Goal: Task Accomplishment & Management: Manage account settings

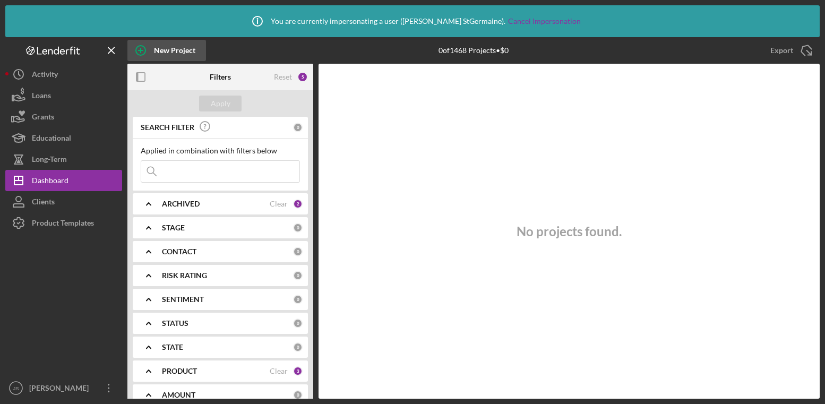
click at [174, 48] on div "New Project" at bounding box center [174, 50] width 41 height 21
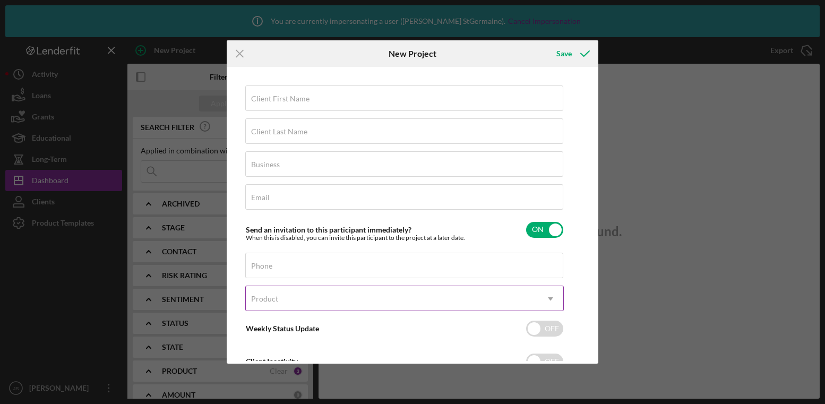
click at [332, 297] on div "Product" at bounding box center [392, 299] width 292 height 24
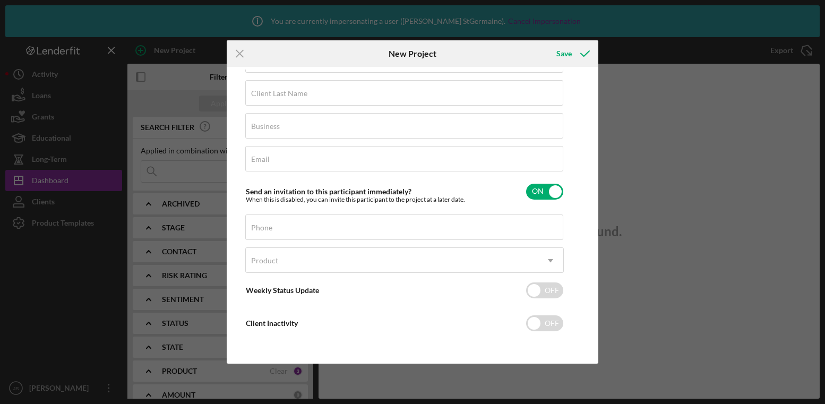
click at [61, 274] on div "Icon/Menu Close New Project Save Client First Name Required Client Last Name Re…" at bounding box center [412, 202] width 825 height 404
click at [247, 51] on icon "Icon/Menu Close" at bounding box center [240, 53] width 27 height 27
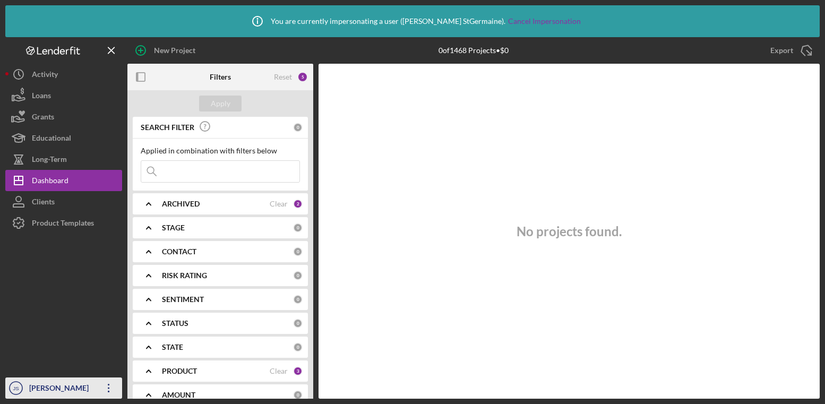
click at [67, 382] on div "Janice StGermaine" at bounding box center [61, 389] width 69 height 24
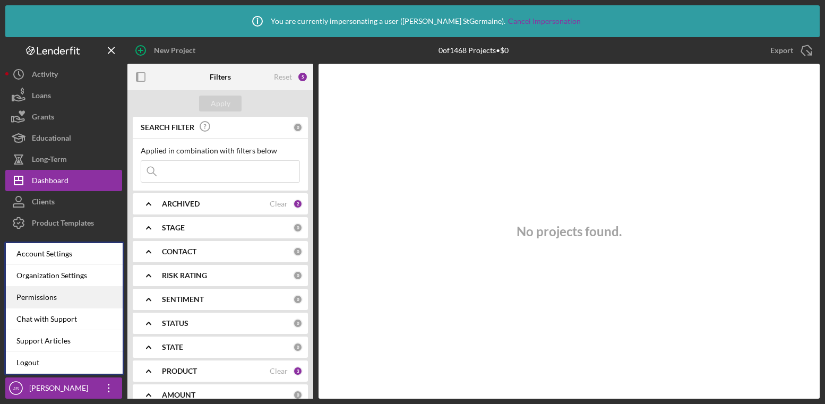
click at [72, 296] on div "Permissions" at bounding box center [64, 298] width 117 height 22
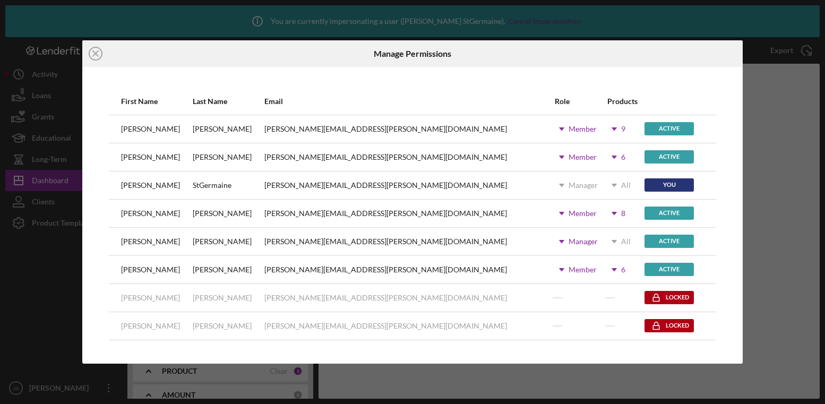
click at [611, 156] on use at bounding box center [613, 156] width 5 height 3
click at [100, 50] on icon "Icon/Close" at bounding box center [95, 53] width 27 height 27
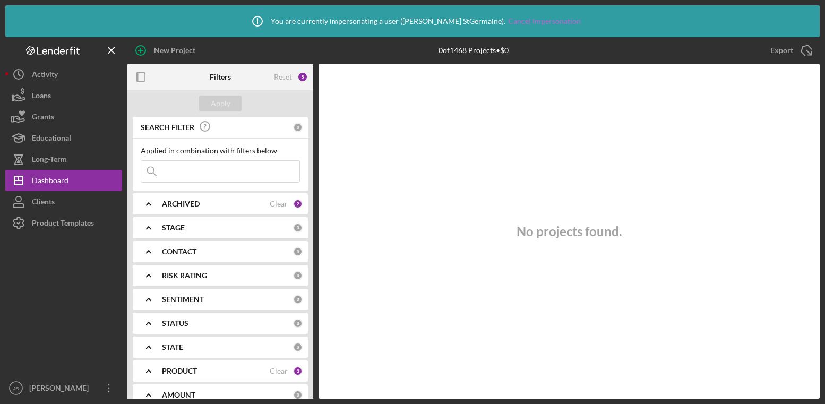
click at [508, 18] on link "Cancel Impersonation" at bounding box center [544, 21] width 73 height 8
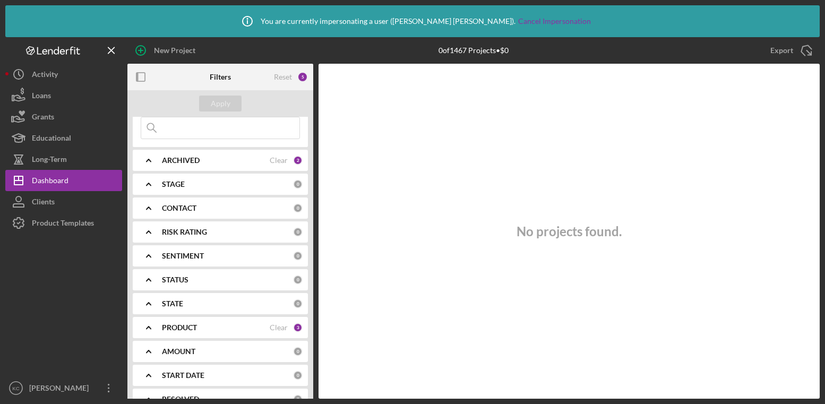
scroll to position [121, 0]
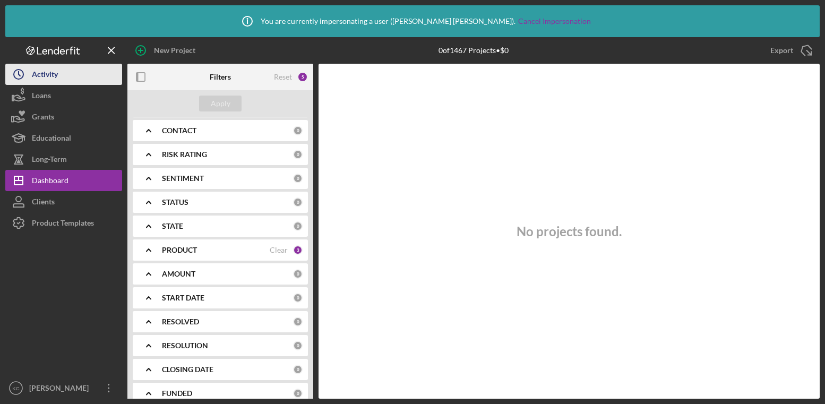
click at [62, 81] on button "Icon/History Activity" at bounding box center [63, 74] width 117 height 21
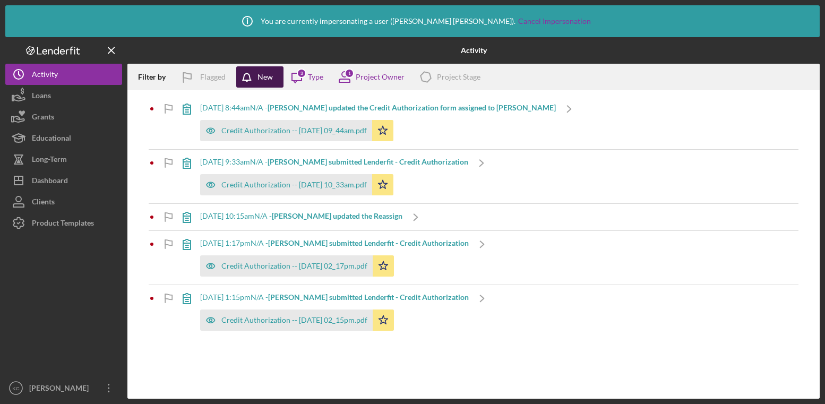
click at [265, 81] on div "New" at bounding box center [264, 76] width 15 height 21
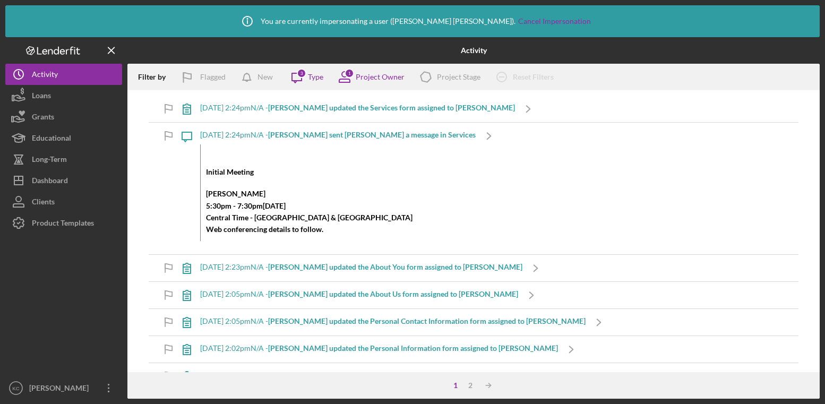
click at [302, 81] on icon "Icon/Message" at bounding box center [296, 77] width 27 height 27
click at [386, 75] on div "Project Owner" at bounding box center [379, 77] width 49 height 8
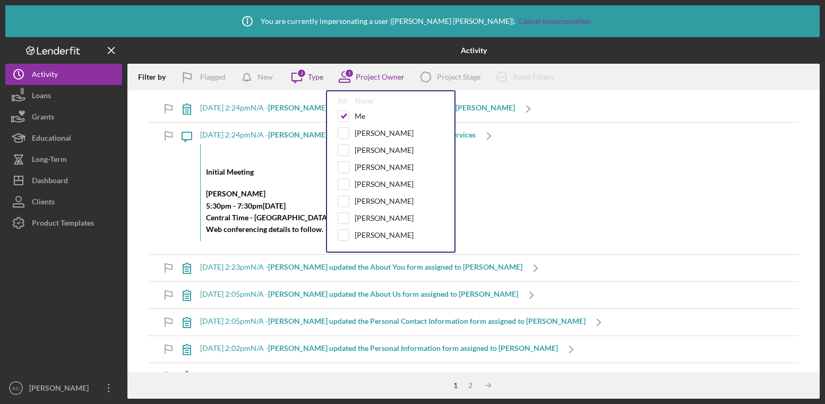
click at [588, 65] on div "Filter by Flagged New Icon/Message 3 Type 1 Project Owner All None Me Elizabeth…" at bounding box center [473, 77] width 692 height 27
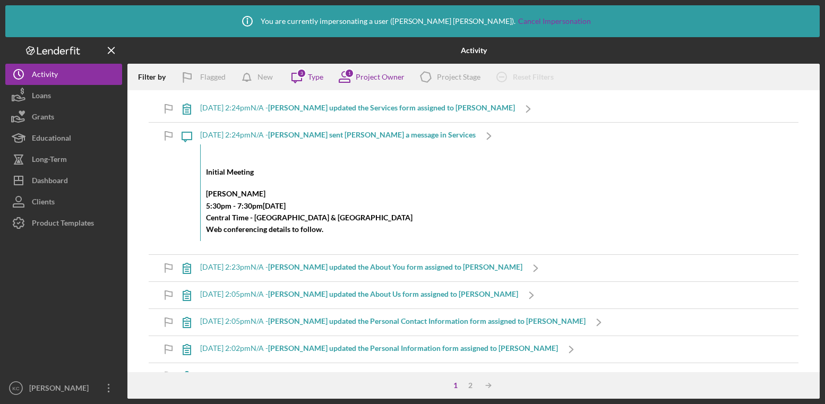
click at [299, 183] on div "Initial Meeting Kristy Carlson 5:30pm - 7:30pm, Tuesday, August 19, 2025 Centra…" at bounding box center [337, 192] width 275 height 97
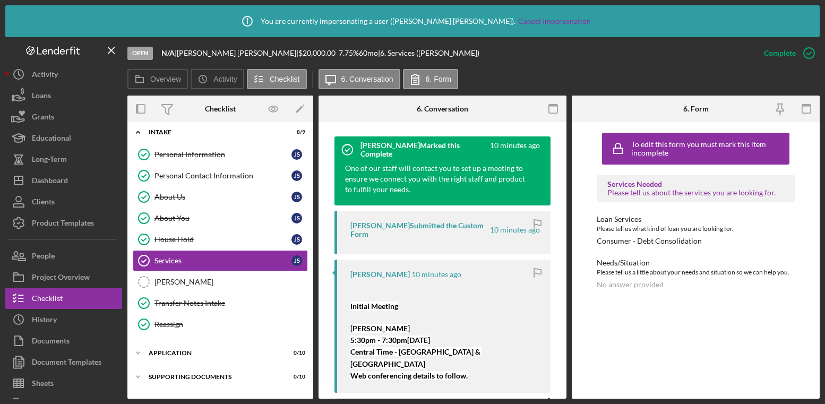
scroll to position [352, 0]
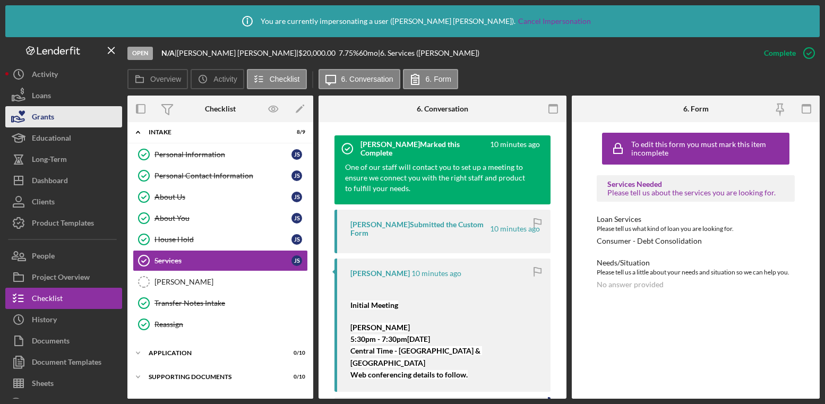
click at [65, 107] on button "Grants" at bounding box center [63, 116] width 117 height 21
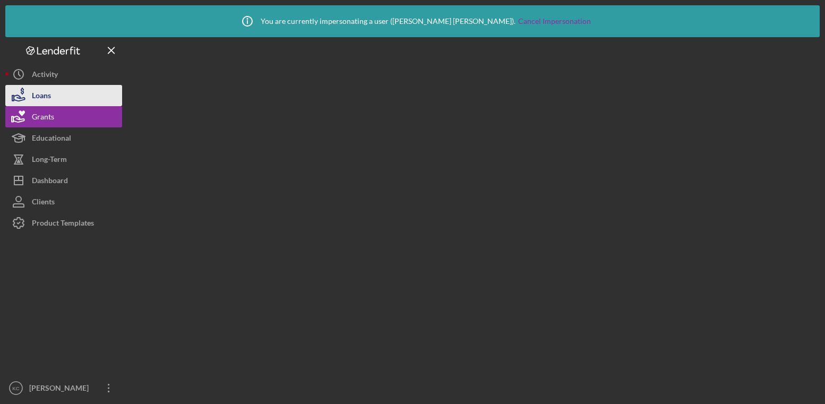
click at [68, 97] on button "Loans" at bounding box center [63, 95] width 117 height 21
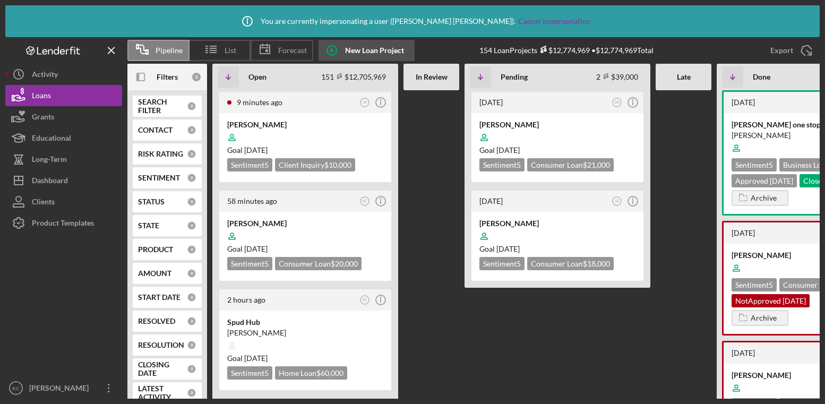
click at [337, 47] on icon "button" at bounding box center [331, 50] width 27 height 27
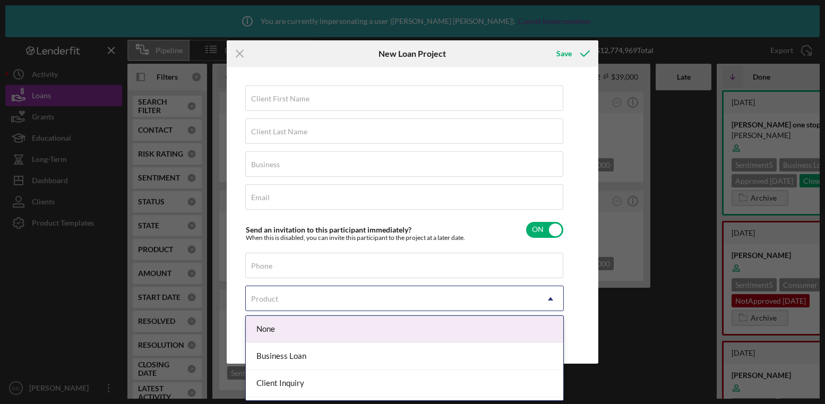
click at [395, 296] on div "Product" at bounding box center [392, 299] width 292 height 24
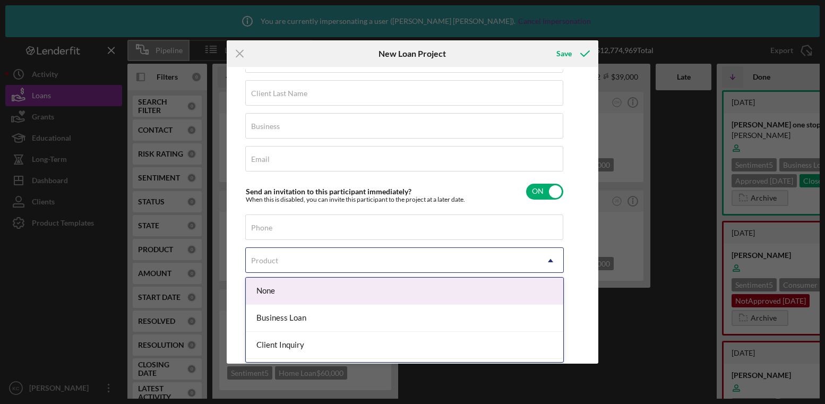
scroll to position [1, 0]
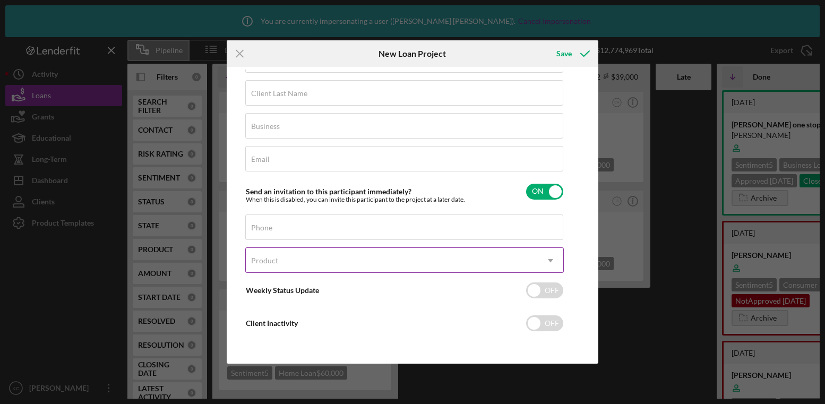
click at [381, 265] on div "Product" at bounding box center [392, 260] width 292 height 24
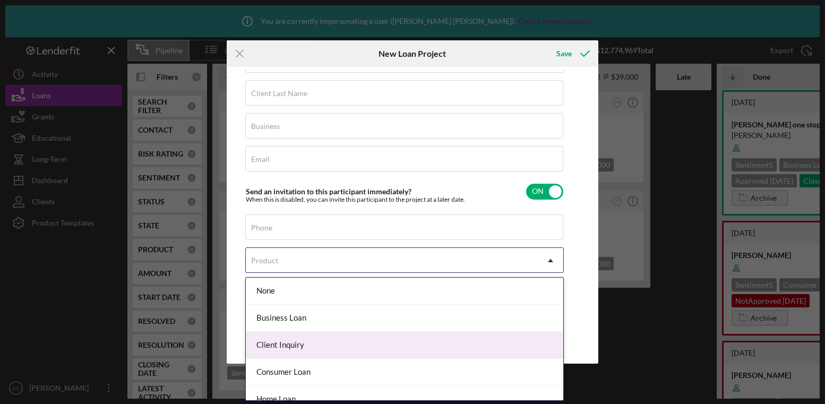
scroll to position [13, 0]
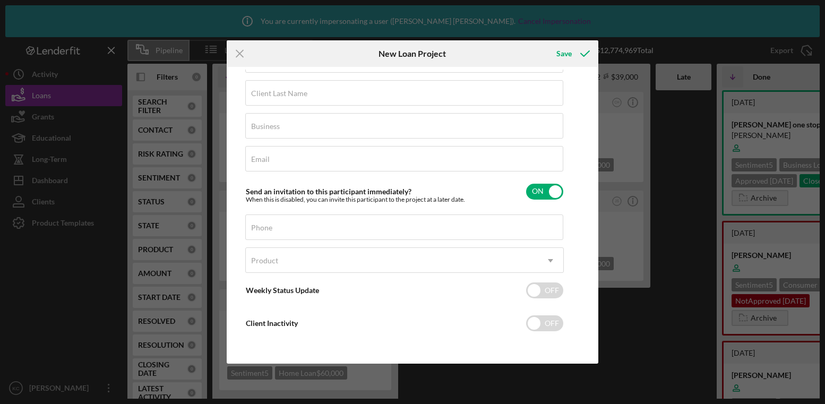
click at [17, 253] on div "Icon/Menu Close New Loan Project Save Client First Name Required Client Last Na…" at bounding box center [412, 202] width 825 height 404
click at [48, 228] on div "Icon/Menu Close New Loan Project Save Client First Name Required Client Last Na…" at bounding box center [412, 202] width 825 height 404
click at [250, 46] on icon "Icon/Menu Close" at bounding box center [240, 53] width 27 height 27
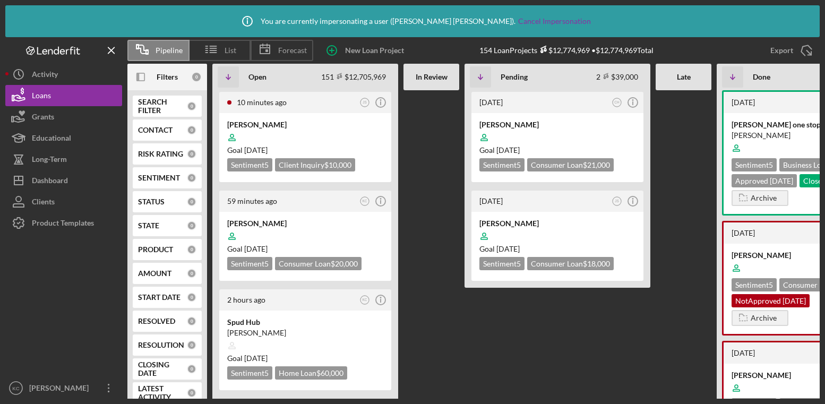
click at [34, 237] on div at bounding box center [63, 305] width 117 height 144
click at [34, 235] on div at bounding box center [63, 305] width 117 height 144
click at [40, 229] on div "Product Templates" at bounding box center [63, 224] width 62 height 24
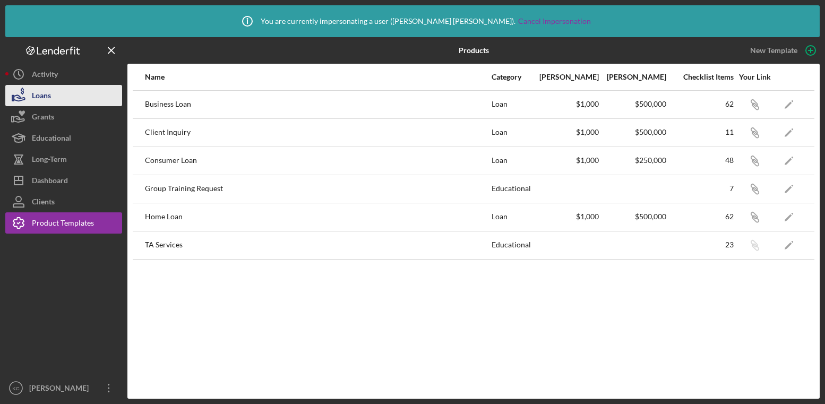
click at [66, 100] on button "Loans" at bounding box center [63, 95] width 117 height 21
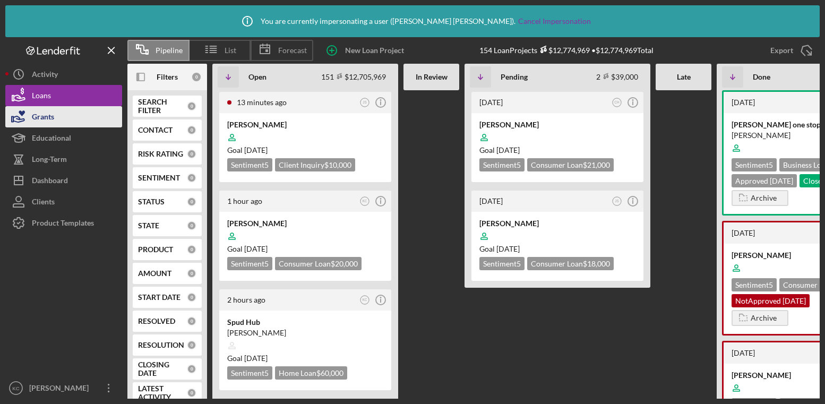
click at [59, 122] on button "Grants" at bounding box center [63, 116] width 117 height 21
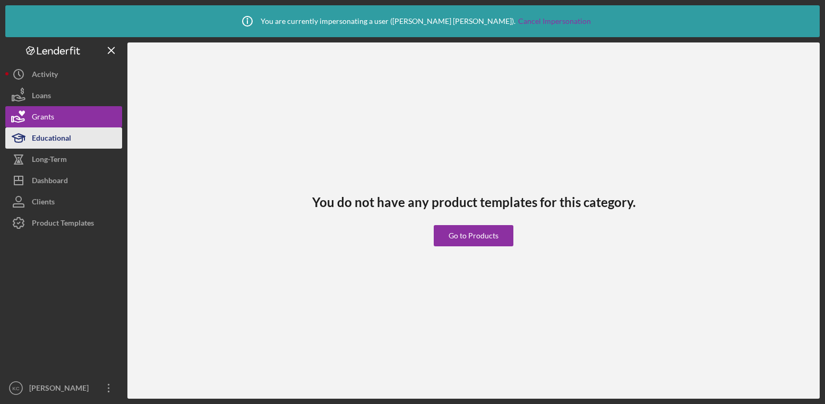
click at [72, 139] on button "Educational" at bounding box center [63, 137] width 117 height 21
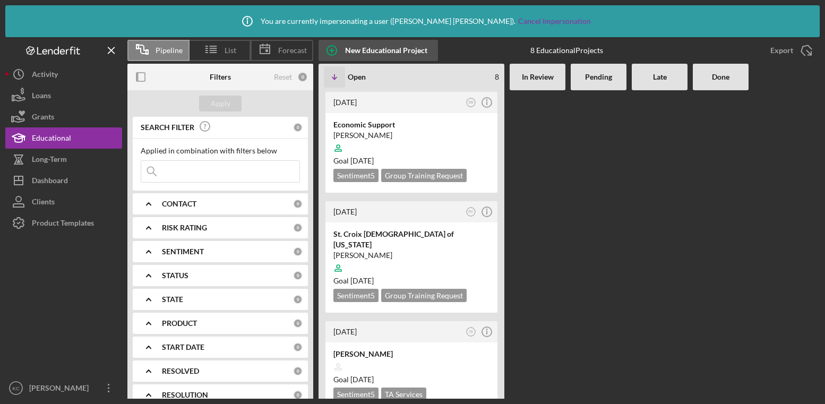
click at [355, 48] on div "New Educational Project" at bounding box center [386, 50] width 82 height 21
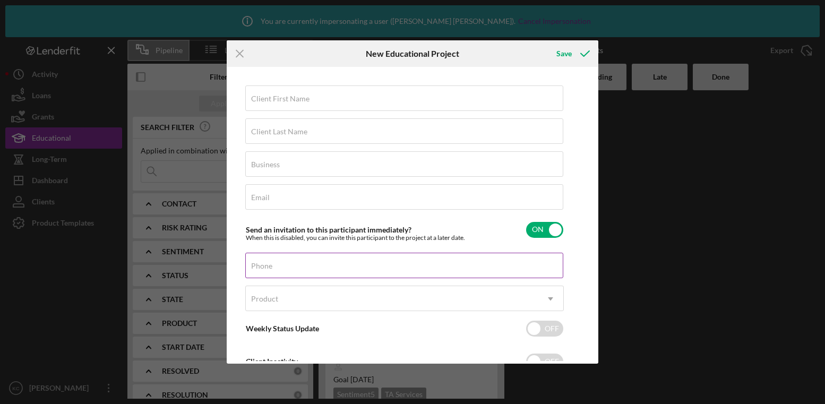
scroll to position [38, 0]
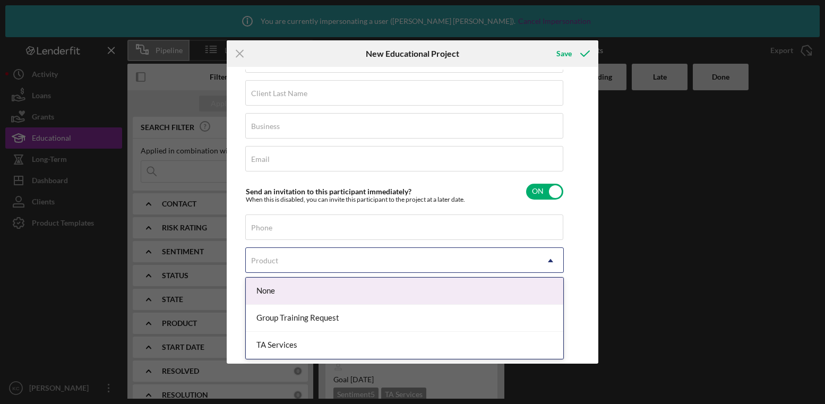
click at [318, 256] on div "Product" at bounding box center [392, 260] width 292 height 24
click at [242, 55] on icon "Icon/Menu Close" at bounding box center [240, 53] width 27 height 27
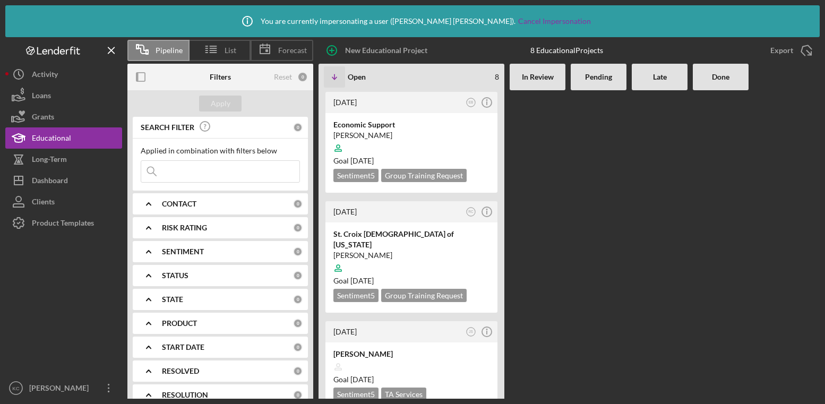
scroll to position [2, 0]
click at [189, 199] on b "CONTACT" at bounding box center [179, 202] width 34 height 8
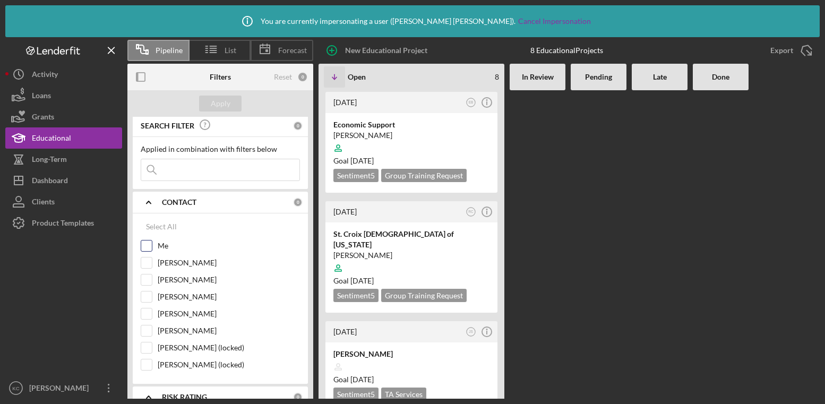
click at [164, 243] on label "Me" at bounding box center [229, 245] width 142 height 11
click at [152, 243] on input "Me" at bounding box center [146, 245] width 11 height 11
checkbox input "true"
click at [231, 99] on button "Apply" at bounding box center [220, 104] width 42 height 16
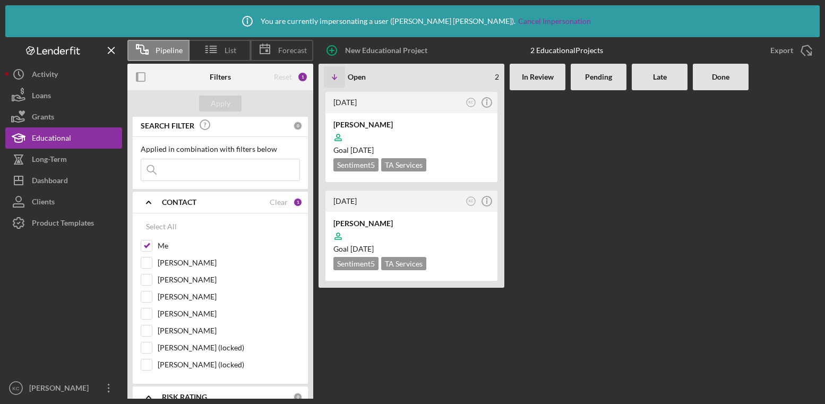
scroll to position [0, 0]
click at [68, 107] on button "Grants" at bounding box center [63, 116] width 117 height 21
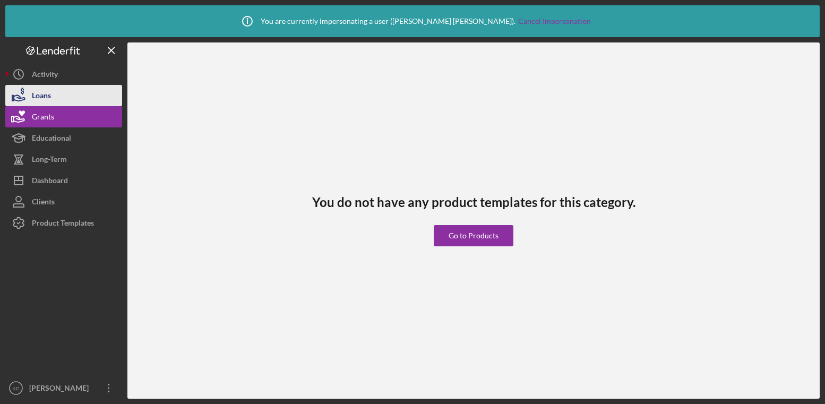
click at [32, 98] on div "Loans" at bounding box center [41, 97] width 19 height 24
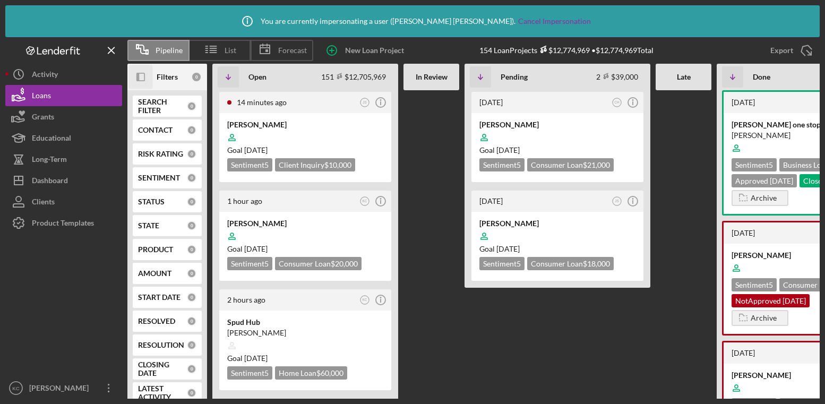
click at [148, 77] on icon "Icon/Panel Side Expand" at bounding box center [141, 77] width 24 height 24
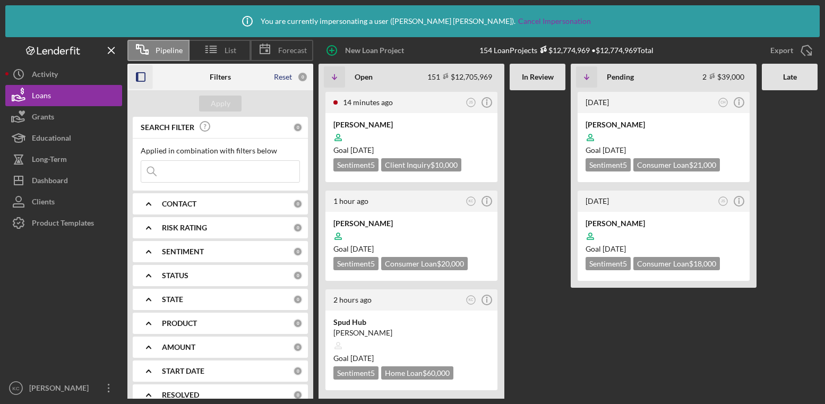
click at [284, 73] on div "Reset" at bounding box center [283, 77] width 18 height 8
click at [220, 115] on div "Apply" at bounding box center [220, 103] width 186 height 27
click at [220, 106] on div "Apply" at bounding box center [221, 104] width 20 height 16
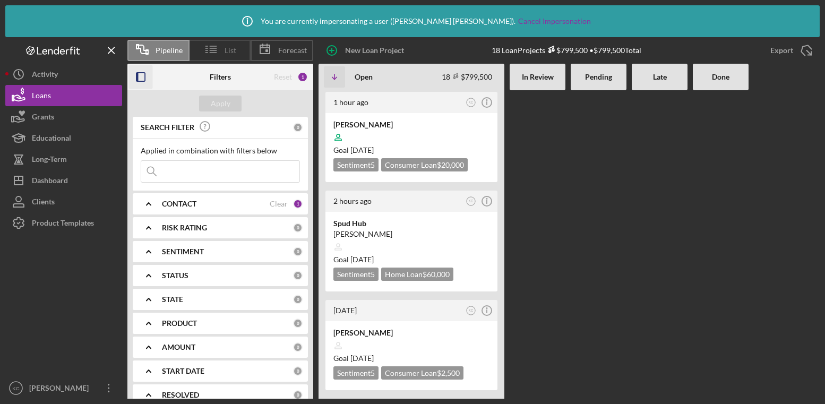
click at [228, 50] on span "List" at bounding box center [230, 50] width 12 height 8
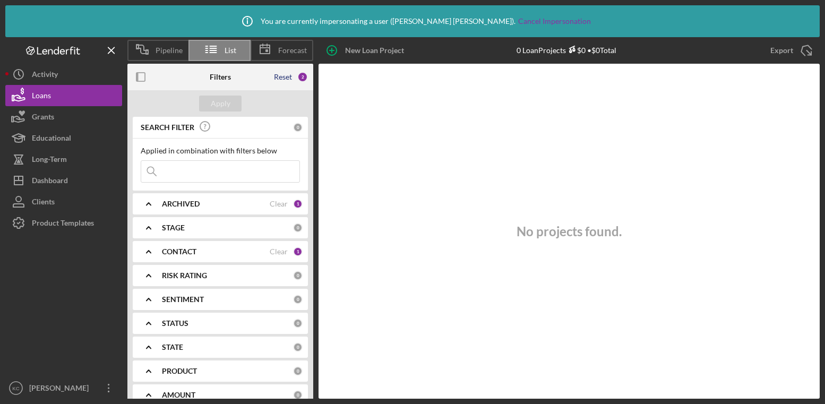
click at [283, 75] on div "Reset" at bounding box center [283, 77] width 18 height 8
click at [227, 106] on div "Apply" at bounding box center [221, 104] width 20 height 16
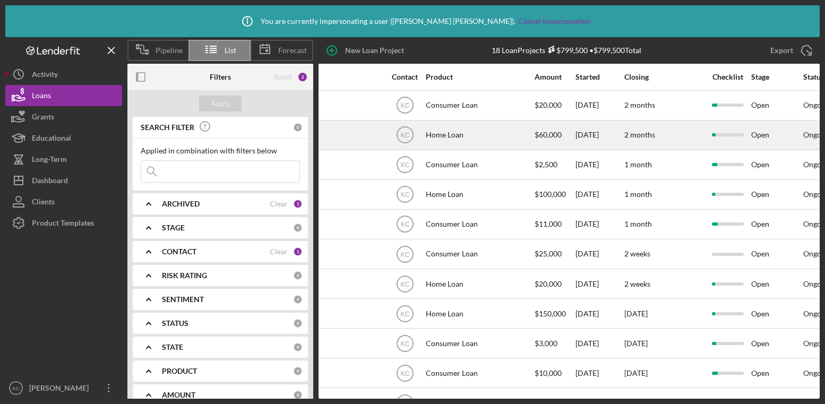
scroll to position [0, 298]
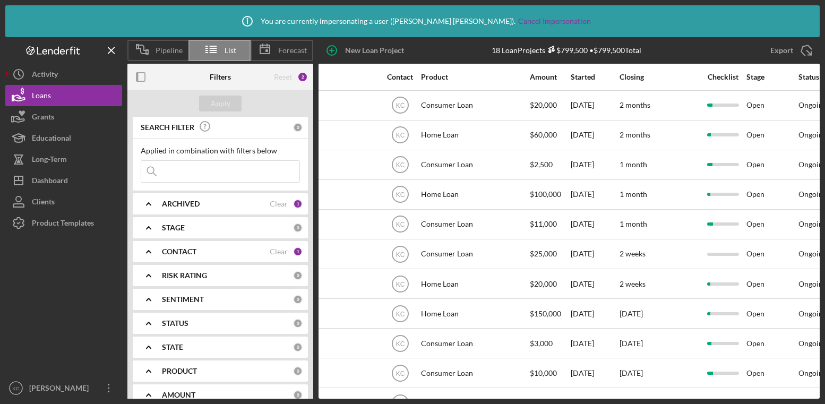
click at [199, 177] on input at bounding box center [220, 171] width 158 height 21
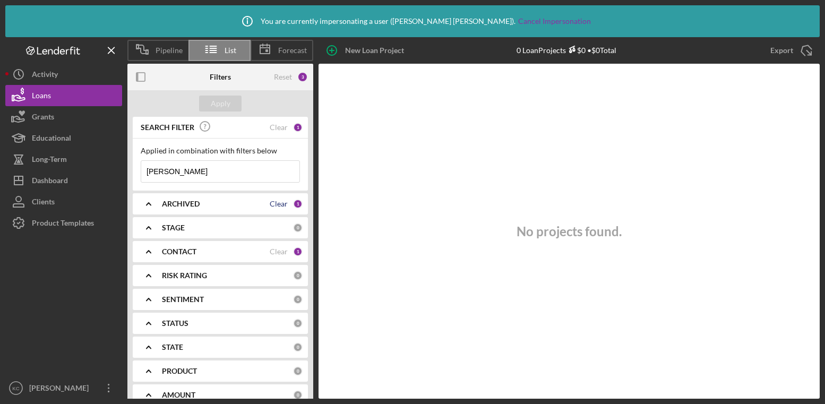
type input "[PERSON_NAME]"
click at [281, 204] on div "Clear" at bounding box center [279, 203] width 18 height 8
click at [273, 249] on div "Clear" at bounding box center [279, 251] width 18 height 8
click at [228, 103] on div "Apply" at bounding box center [221, 104] width 20 height 16
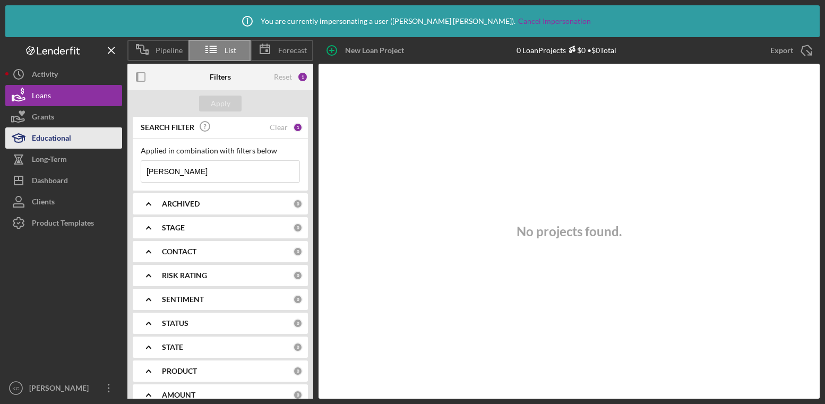
click at [63, 143] on div "Educational" at bounding box center [51, 139] width 39 height 24
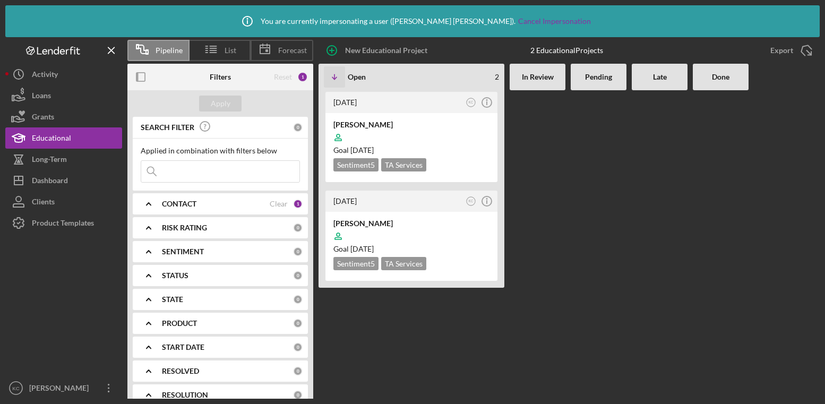
click at [284, 204] on div "CONTACT Clear 1" at bounding box center [232, 204] width 141 height 10
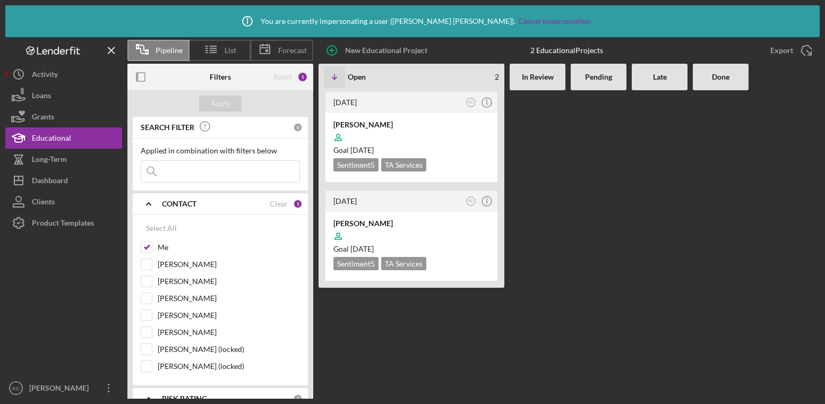
click at [219, 168] on input at bounding box center [220, 171] width 158 height 21
type input "[PERSON_NAME]"
click at [270, 202] on div "Clear" at bounding box center [279, 203] width 18 height 8
checkbox input "false"
click at [226, 109] on div "Apply" at bounding box center [221, 104] width 20 height 16
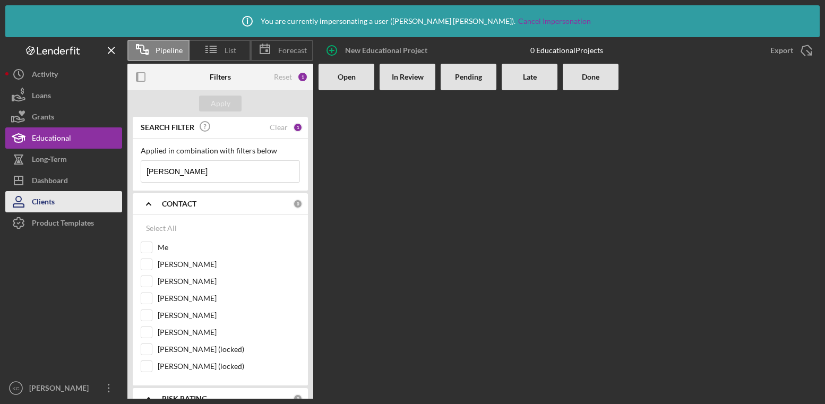
click at [54, 212] on div "Clients" at bounding box center [43, 203] width 23 height 24
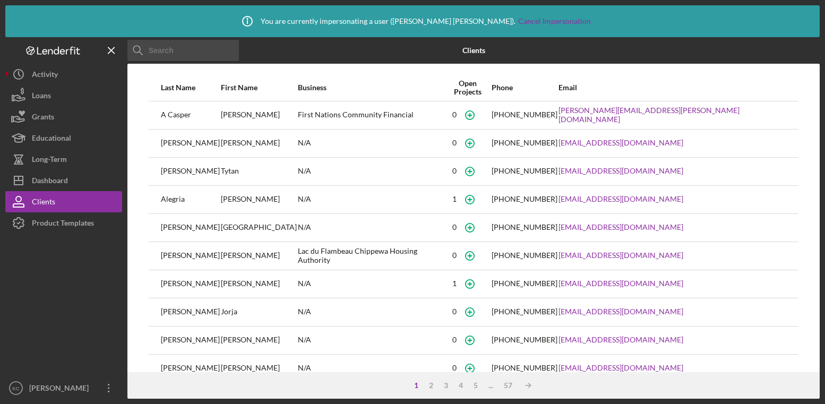
click at [206, 56] on input at bounding box center [182, 50] width 111 height 21
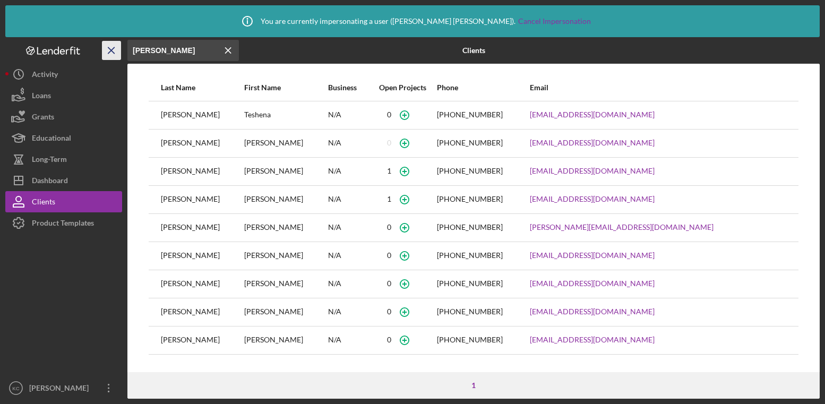
drag, startPoint x: 157, startPoint y: 55, endPoint x: 117, endPoint y: 52, distance: 39.9
click at [118, 53] on div "Icon/Menu Close teena Icon/Menu Close Clients Last Name First Name Business Ope…" at bounding box center [412, 217] width 814 height 361
type input "miller"
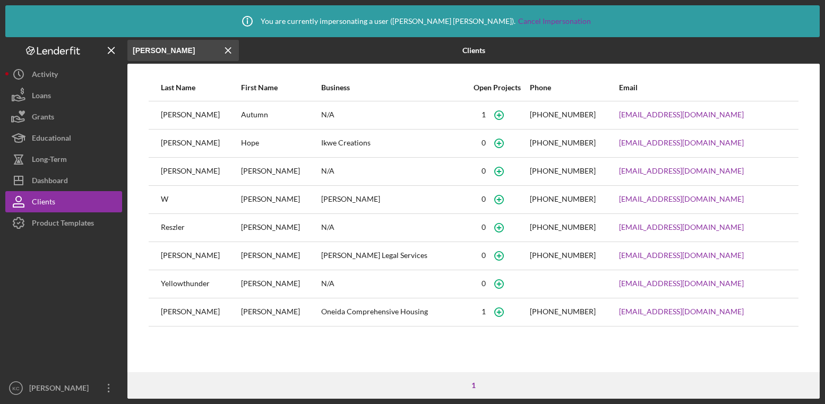
click at [233, 48] on icon "Icon/Menu Close" at bounding box center [228, 50] width 21 height 21
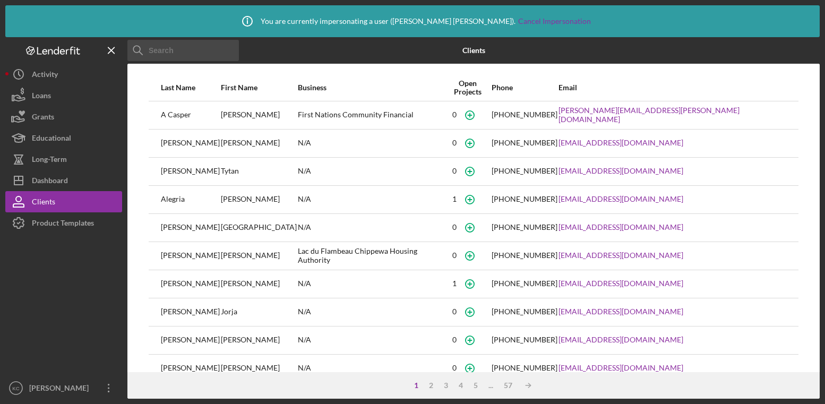
click at [191, 49] on input at bounding box center [182, 50] width 111 height 21
paste input "alexandermarie2008@gmail.com)"
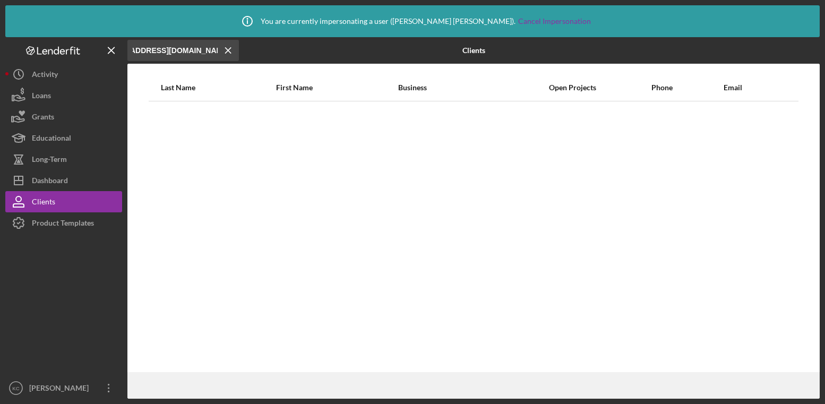
scroll to position [0, 30]
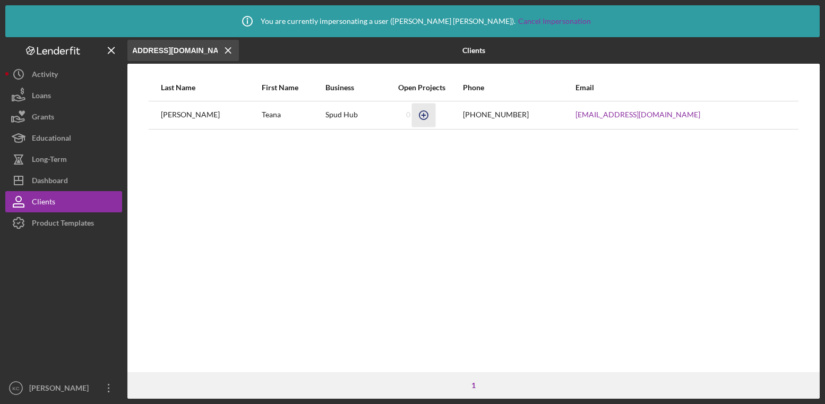
type input "alexandermarie2008@gmail.com"
click at [424, 118] on circle "button" at bounding box center [423, 114] width 8 height 8
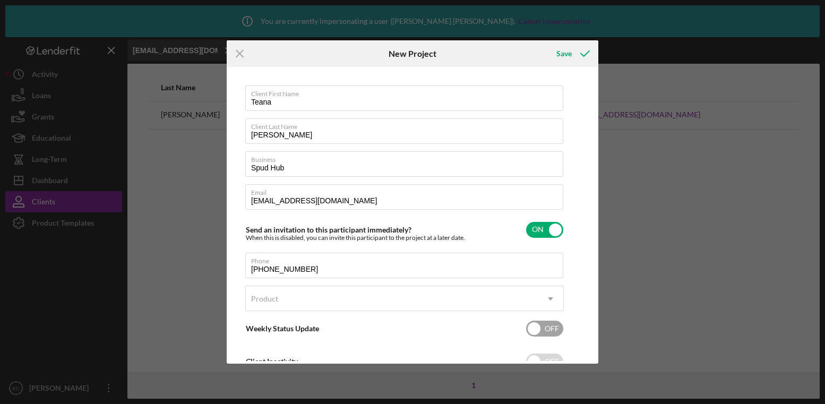
scroll to position [38, 0]
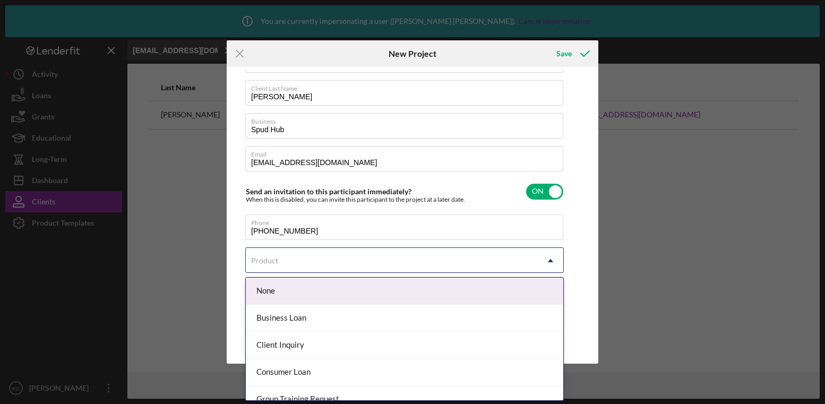
click at [377, 253] on div "Product" at bounding box center [392, 260] width 292 height 24
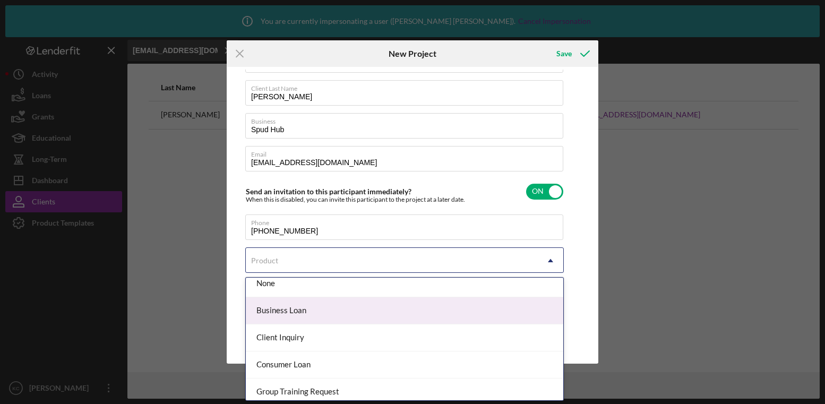
scroll to position [8, 0]
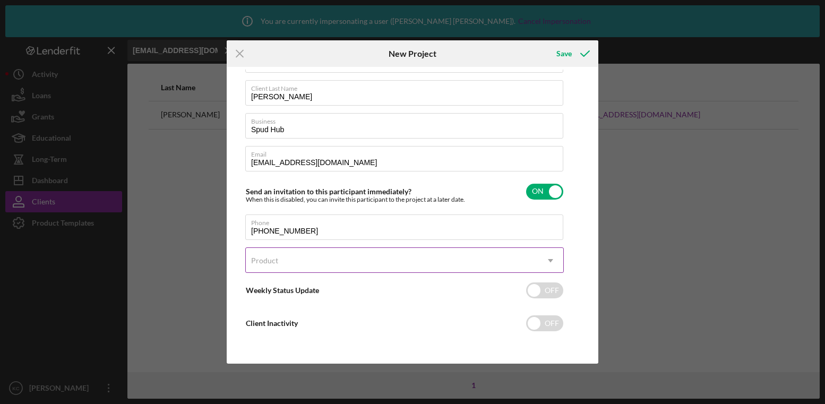
click at [381, 257] on div "Product" at bounding box center [392, 260] width 292 height 24
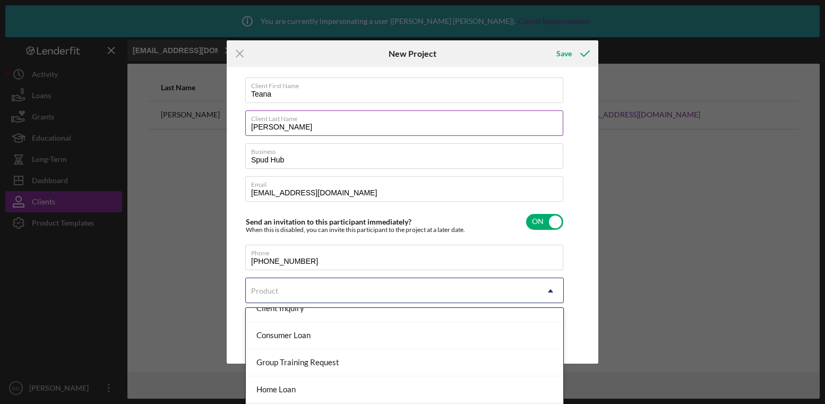
scroll to position [0, 0]
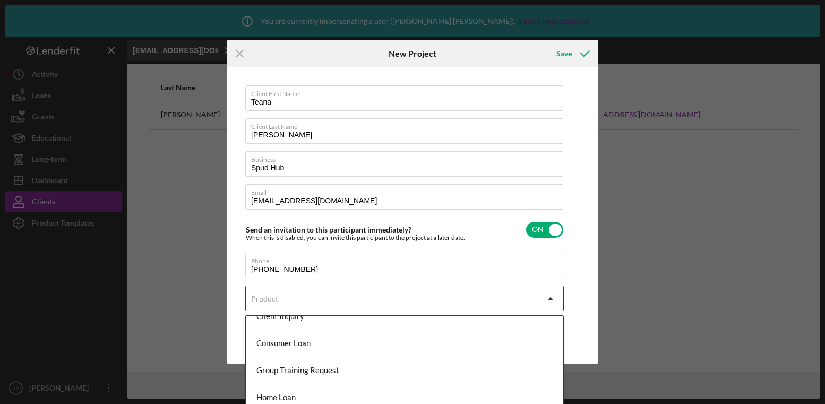
click at [59, 93] on div "Icon/Menu Close New Project Save Client First Name Teana Client Last Name Merri…" at bounding box center [412, 202] width 825 height 404
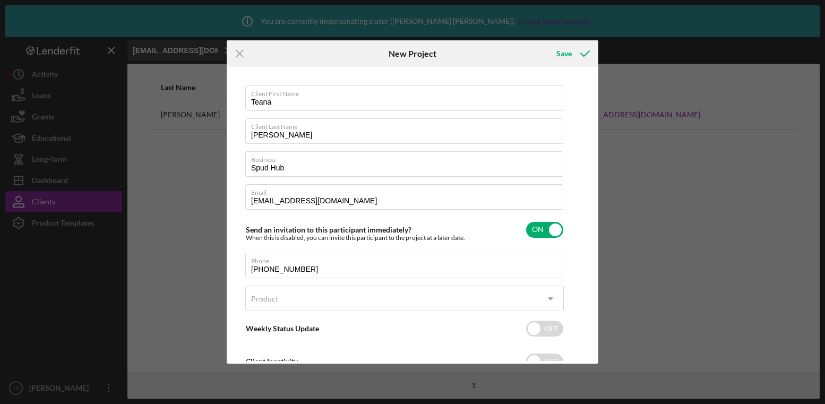
click at [61, 75] on div "Icon/Menu Close New Project Save Client First Name Teana Client Last Name Merri…" at bounding box center [412, 202] width 825 height 404
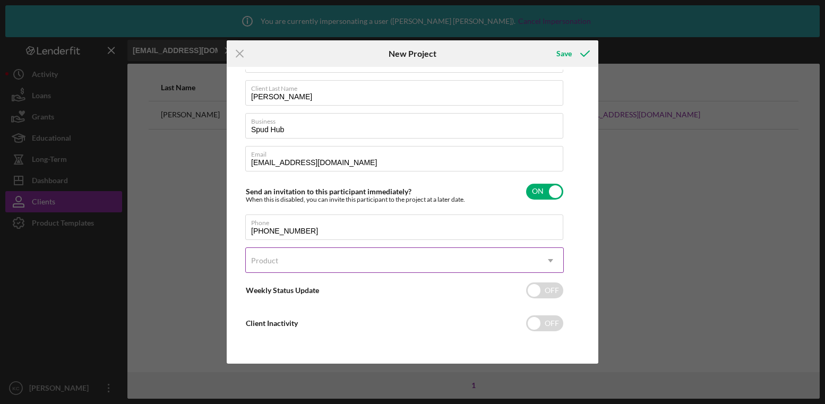
click at [291, 258] on div "Product" at bounding box center [392, 260] width 292 height 24
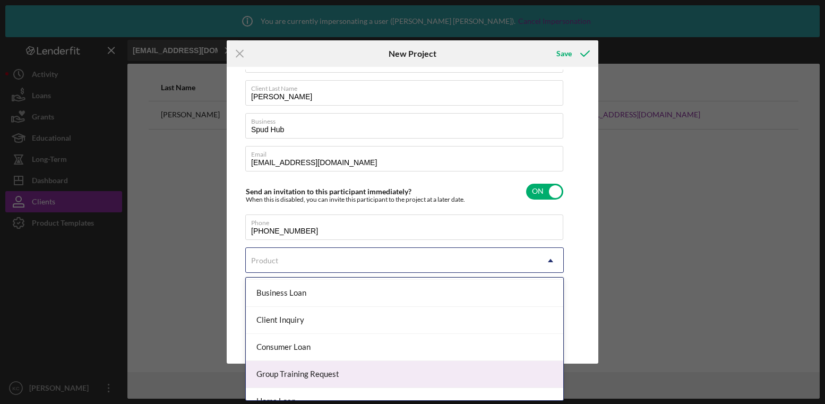
scroll to position [23, 0]
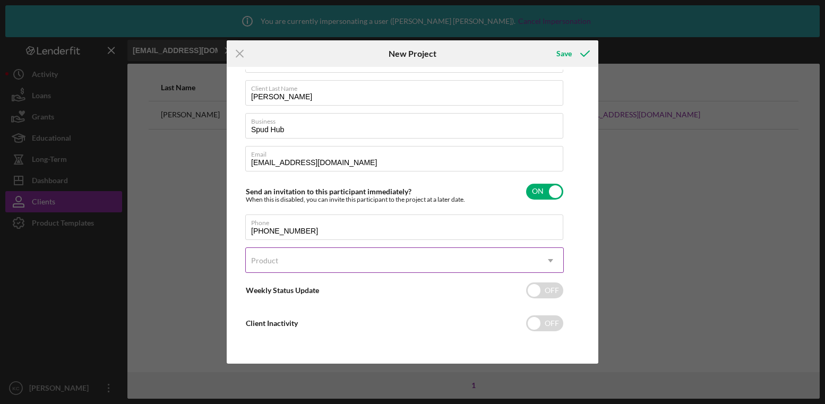
click at [384, 255] on div "Product" at bounding box center [392, 260] width 292 height 24
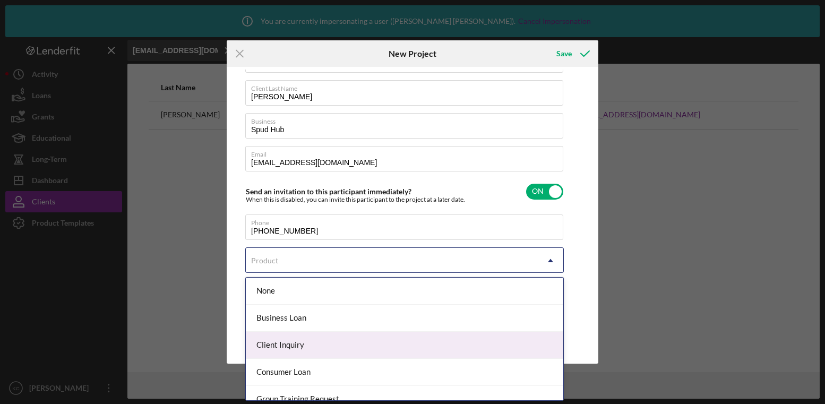
scroll to position [67, 0]
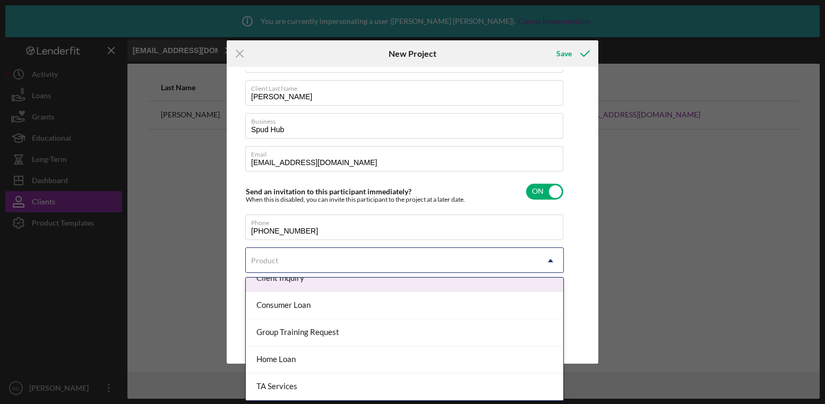
click at [238, 259] on div "Client First Name Teana Client Last Name Merrill Business Spud Hub Email alexan…" at bounding box center [412, 215] width 366 height 291
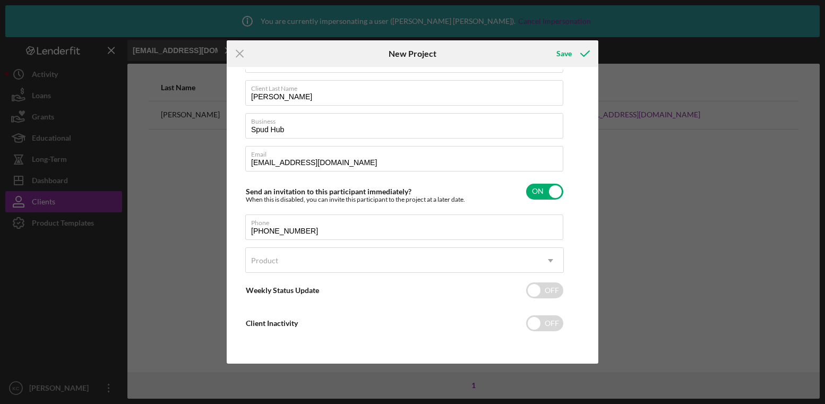
scroll to position [0, 0]
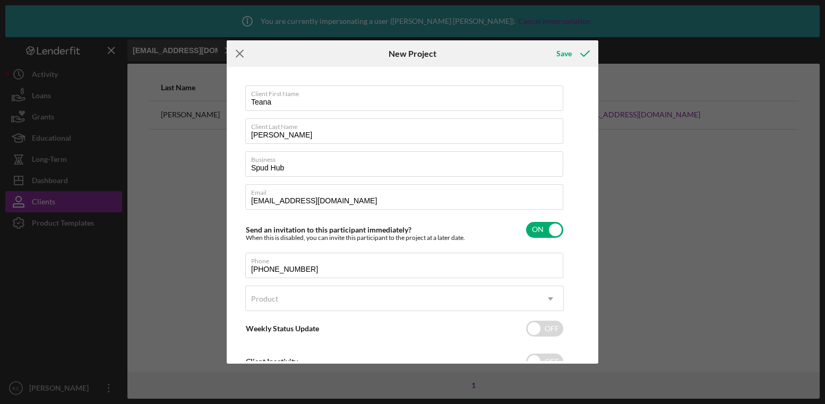
click at [240, 55] on line at bounding box center [239, 53] width 7 height 7
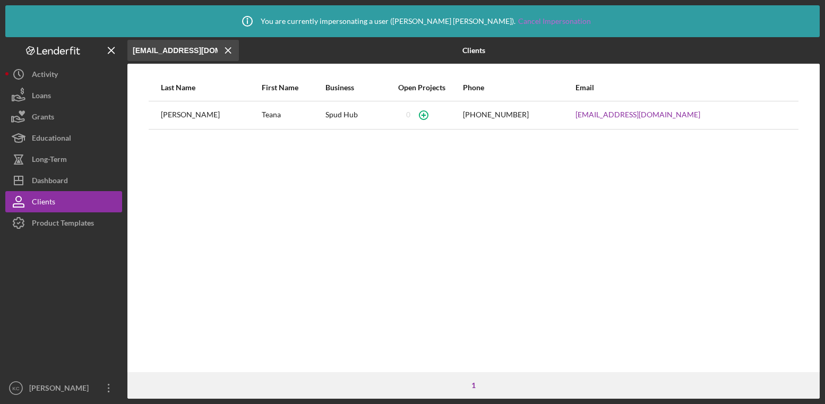
click at [518, 21] on link "Cancel Impersonation" at bounding box center [554, 21] width 73 height 8
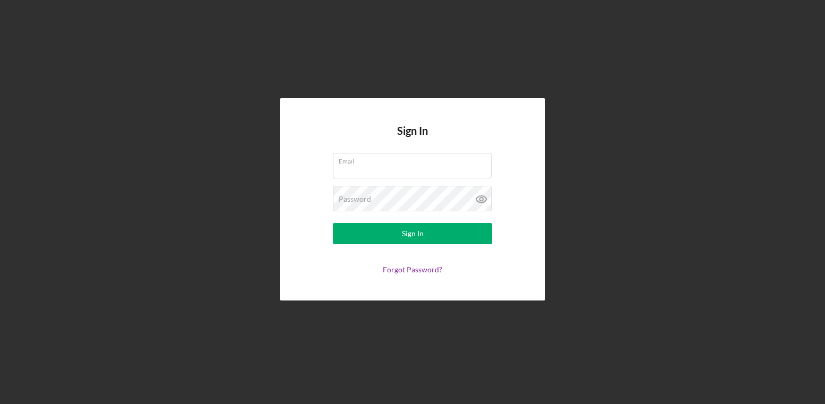
click at [0, 403] on com-1password-button at bounding box center [0, 404] width 0 height 0
click at [375, 175] on input "Email" at bounding box center [412, 165] width 159 height 25
click at [374, 177] on div "Email" at bounding box center [412, 166] width 159 height 27
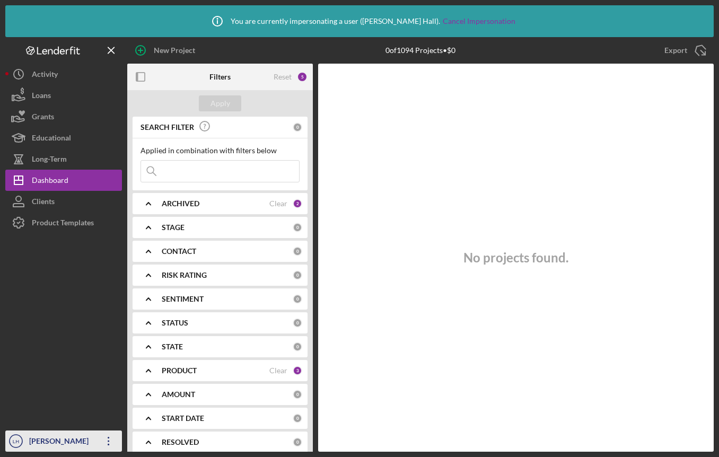
click at [76, 403] on div "Lou Hall" at bounding box center [61, 443] width 69 height 24
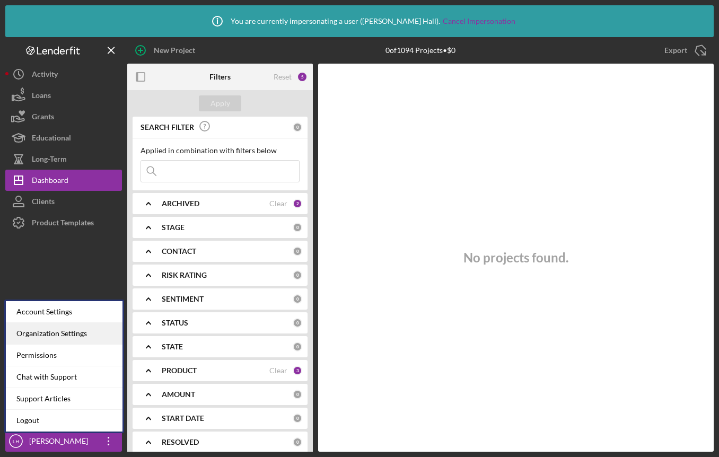
click at [71, 331] on div "Organization Settings" at bounding box center [64, 334] width 117 height 22
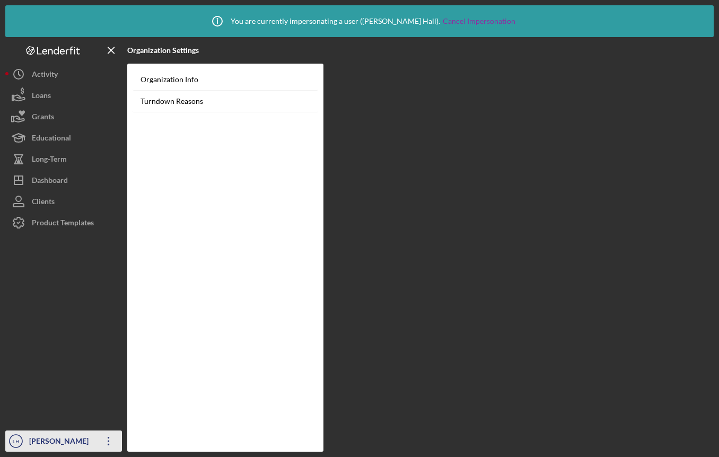
click at [90, 403] on div "Lou Hall" at bounding box center [61, 443] width 69 height 24
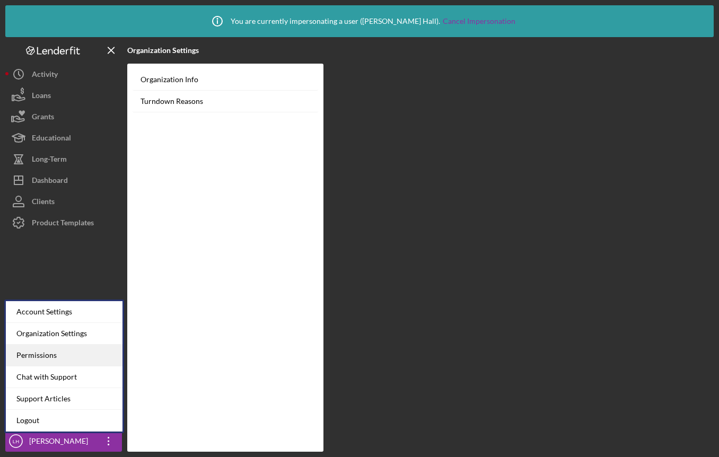
click at [65, 355] on div "Permissions" at bounding box center [64, 356] width 117 height 22
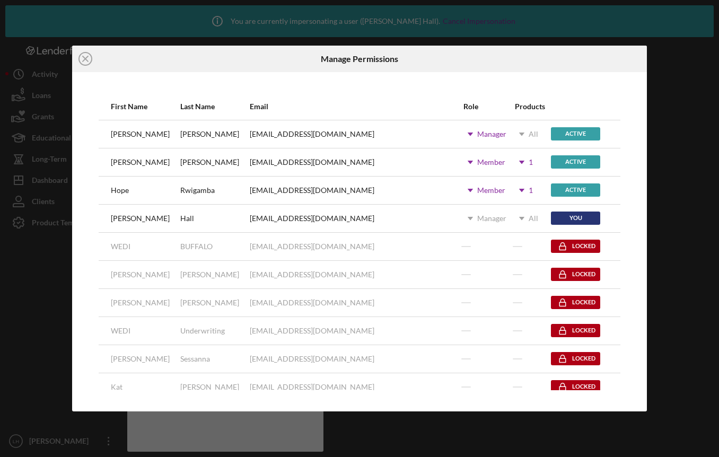
click at [509, 189] on icon "Icon/Dropdown Arrow" at bounding box center [522, 190] width 27 height 27
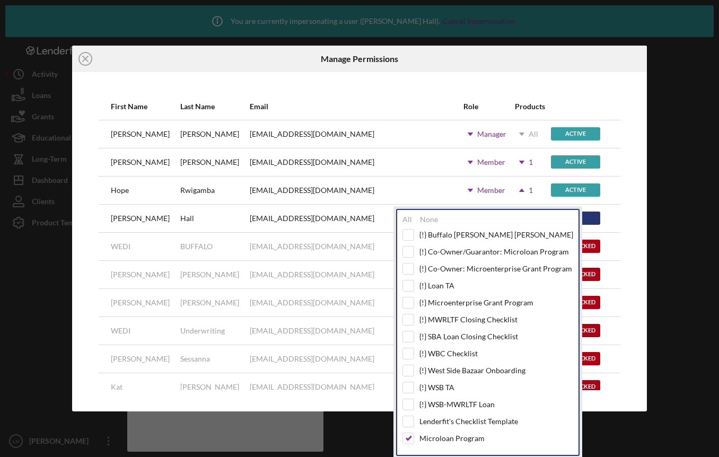
click at [509, 158] on icon "Icon/Dropdown Arrow" at bounding box center [522, 162] width 27 height 27
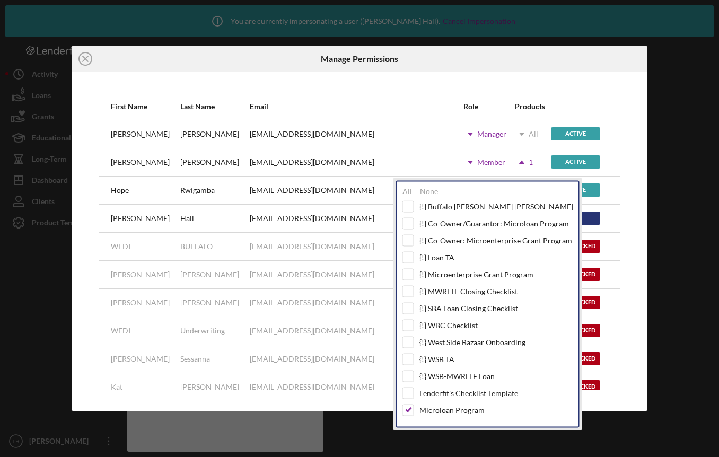
click at [594, 94] on div at bounding box center [579, 106] width 57 height 25
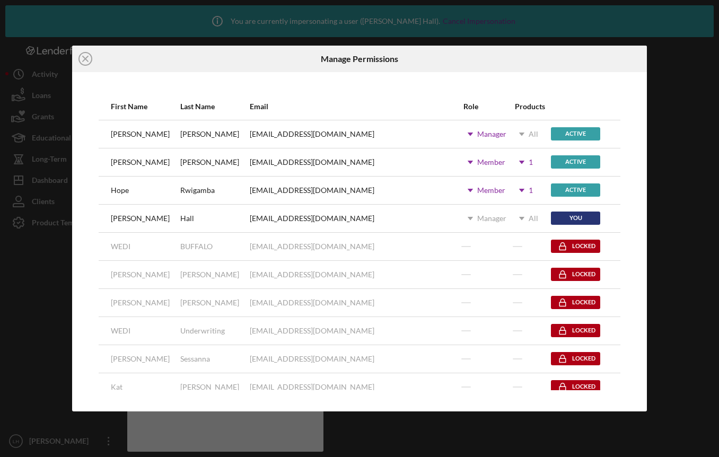
click at [519, 161] on use at bounding box center [521, 162] width 5 height 3
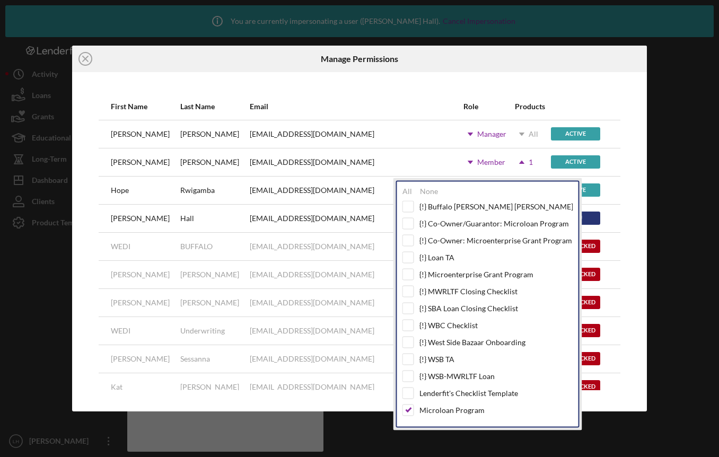
click at [355, 197] on div "hrwigamba@wedibuffalo.org" at bounding box center [356, 190] width 213 height 27
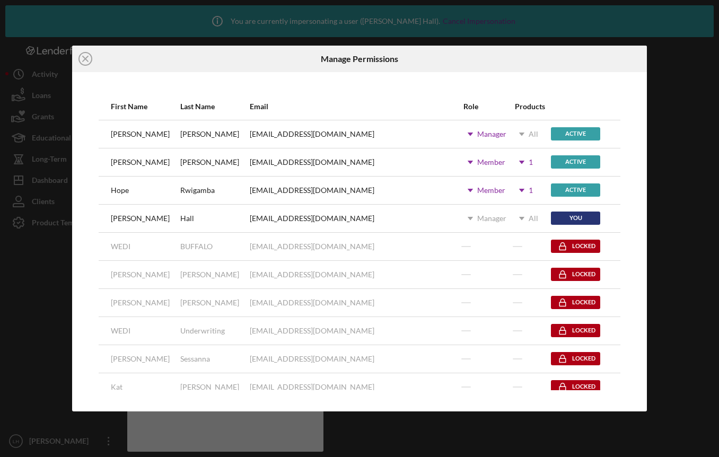
click at [509, 192] on icon "Icon/Dropdown Arrow" at bounding box center [522, 190] width 27 height 27
click at [639, 205] on div "First Name Last Name Email Role Products Diane Lopes DLopes@wedibuffalo.org Ico…" at bounding box center [360, 242] width 576 height 340
click at [519, 190] on use at bounding box center [521, 190] width 5 height 3
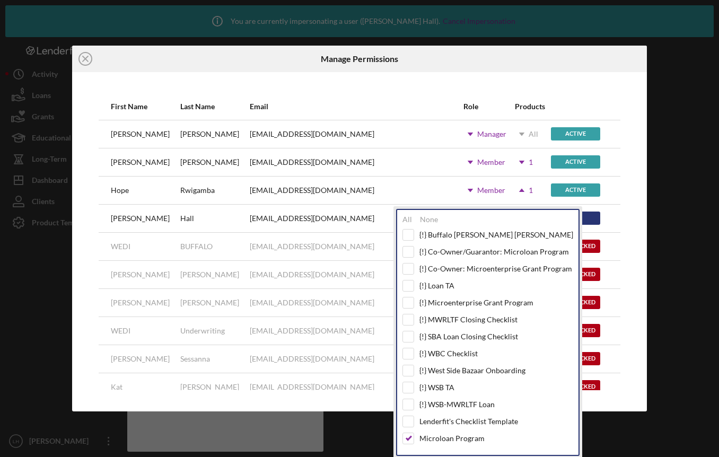
click at [88, 57] on line at bounding box center [85, 58] width 5 height 5
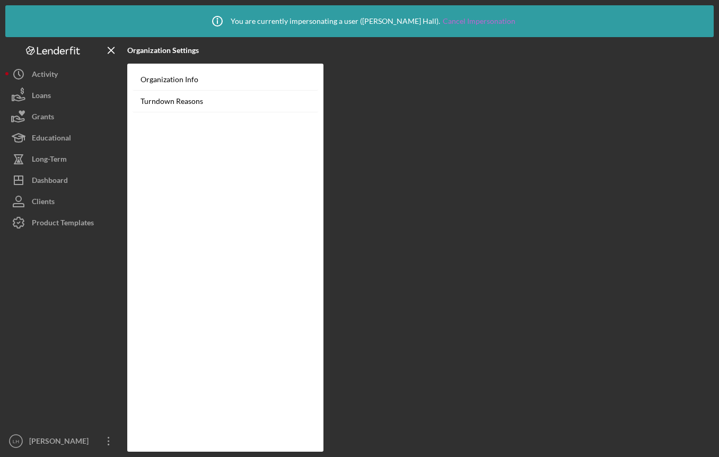
click at [447, 23] on link "Cancel Impersonation" at bounding box center [479, 21] width 73 height 8
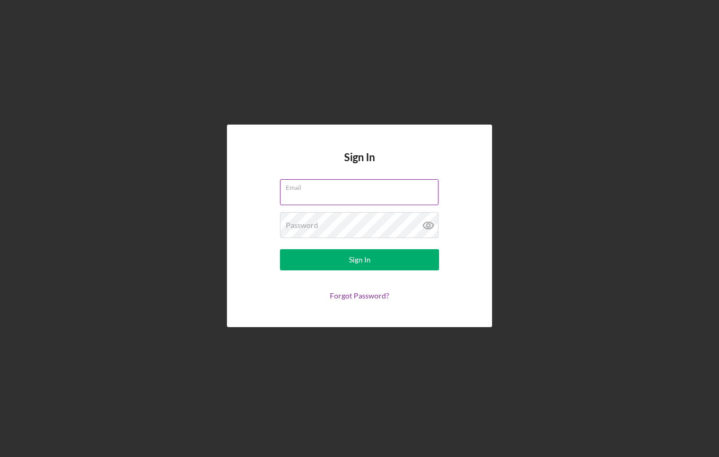
click at [332, 196] on input "Email" at bounding box center [359, 191] width 159 height 25
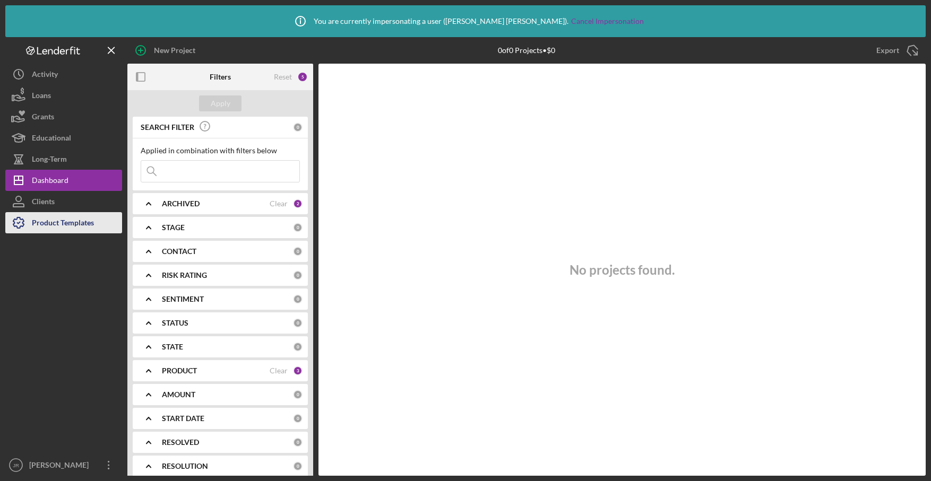
click at [63, 227] on div "Product Templates" at bounding box center [63, 224] width 62 height 24
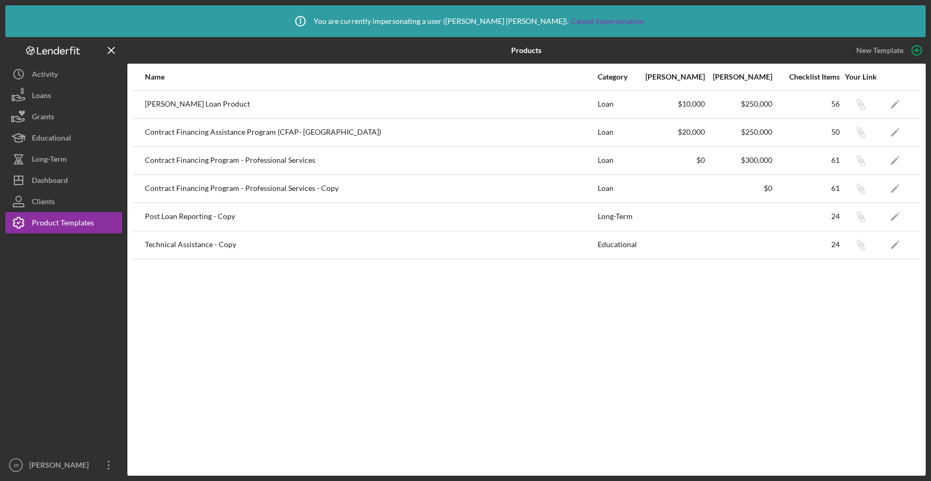
click at [407, 181] on div "Contract Financing Program - Professional Services - Copy" at bounding box center [371, 189] width 452 height 27
click at [355, 152] on div "Contract Financing Program - Professional Services" at bounding box center [371, 161] width 452 height 27
click at [757, 157] on icon "Icon/Edit" at bounding box center [895, 161] width 24 height 24
click at [757, 162] on polygon "button" at bounding box center [893, 161] width 7 height 7
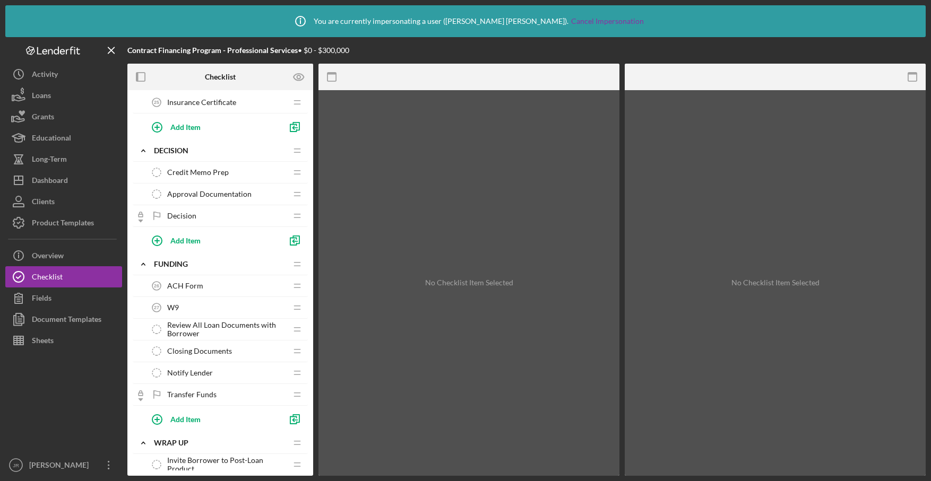
scroll to position [982, 0]
click at [174, 298] on span "Notify Lender" at bounding box center [190, 371] width 46 height 8
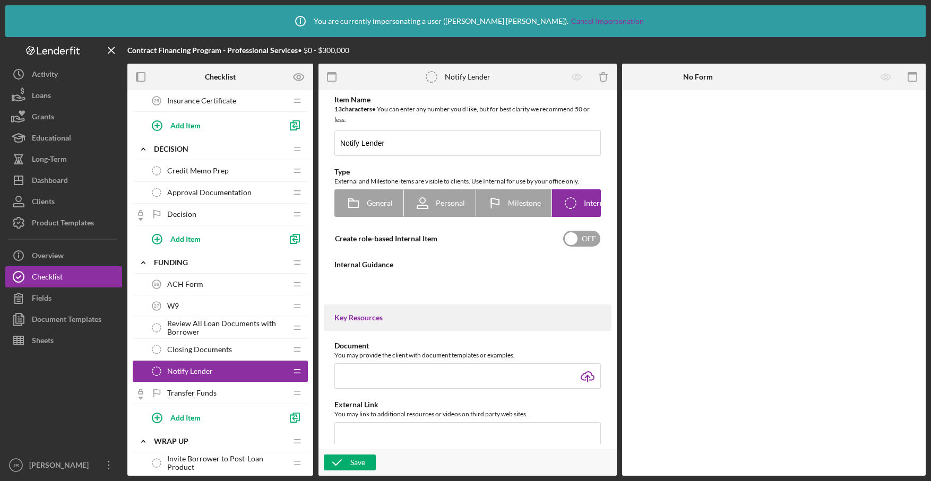
type textarea "<div>Notify the lender and send executed documents.&nbsp;</div>"
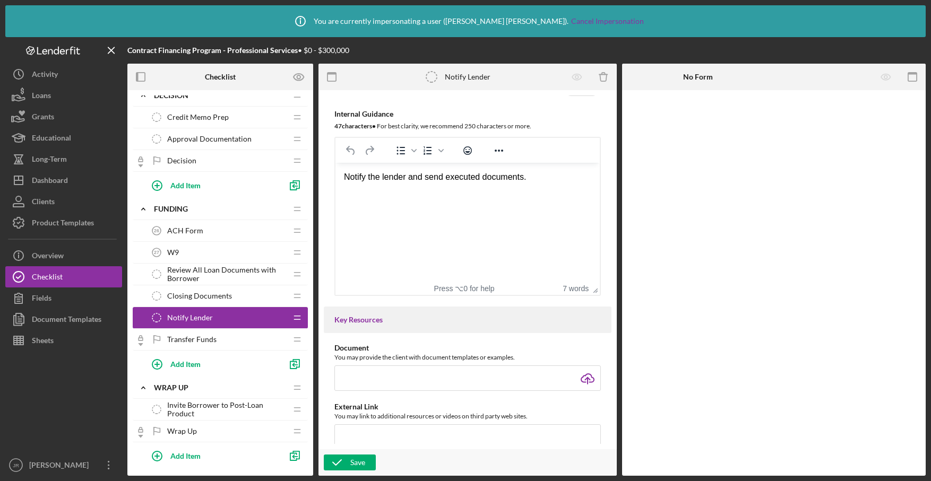
scroll to position [1038, 0]
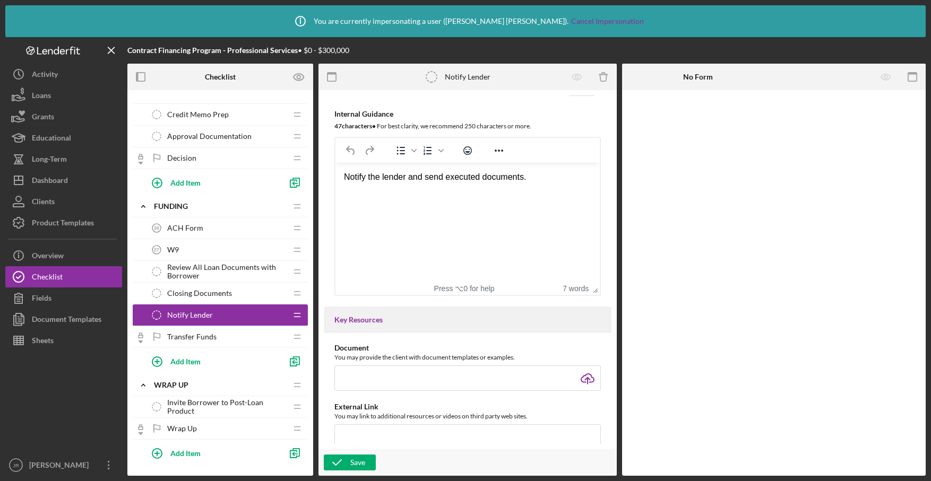
drag, startPoint x: 539, startPoint y: 177, endPoint x: 468, endPoint y: 179, distance: 71.1
click at [468, 179] on div "Notify the lender and send executed documents." at bounding box center [467, 177] width 247 height 12
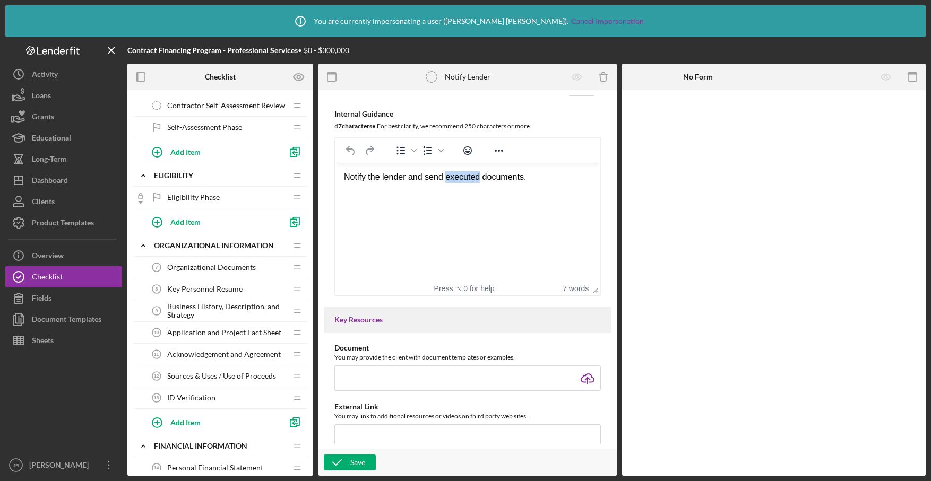
scroll to position [152, 0]
click at [56, 86] on button "Loans" at bounding box center [63, 95] width 117 height 21
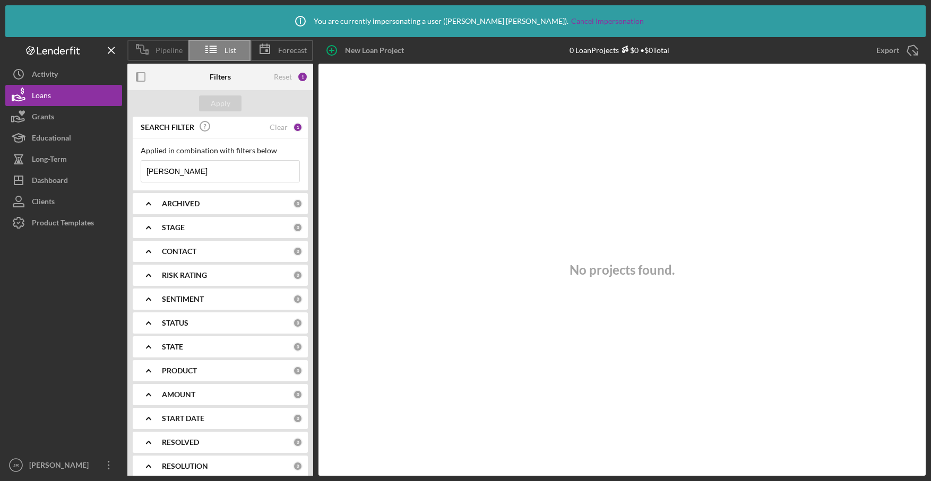
click at [164, 54] on span "Pipeline" at bounding box center [168, 50] width 27 height 8
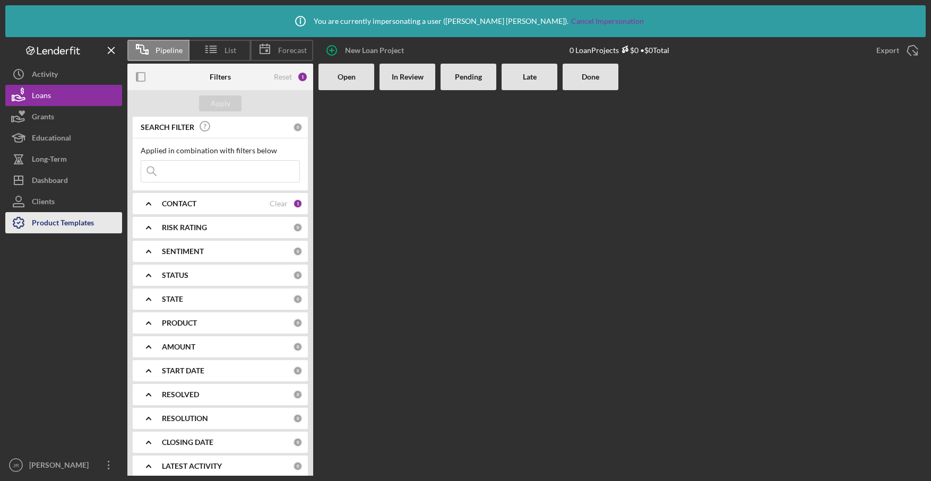
click at [70, 230] on div "Product Templates" at bounding box center [63, 224] width 62 height 24
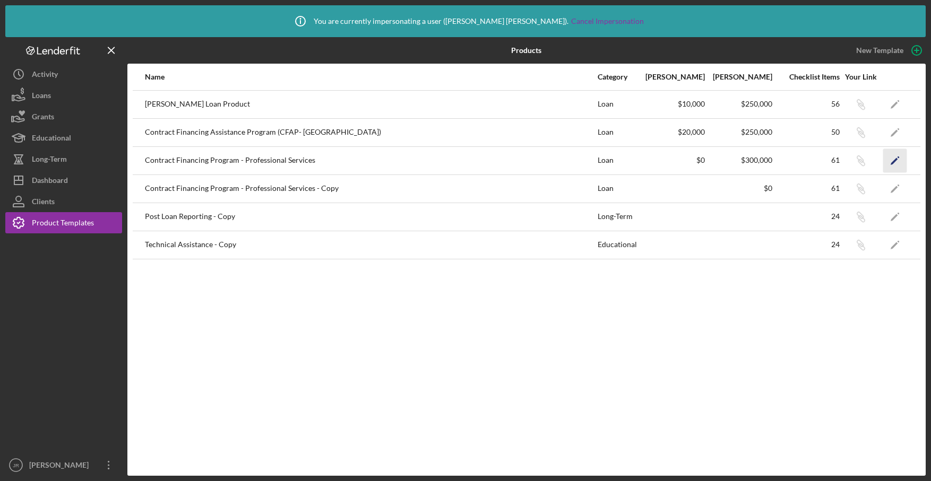
click at [757, 157] on icon "Icon/Edit" at bounding box center [895, 161] width 24 height 24
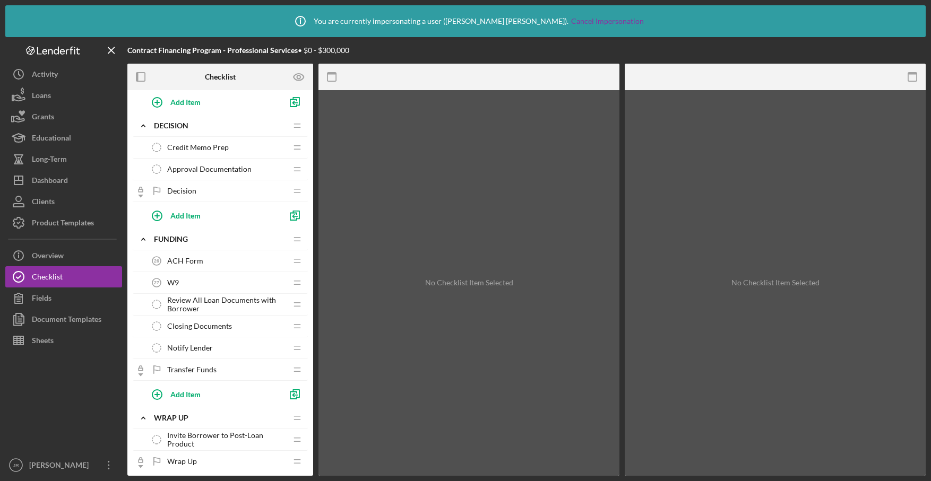
scroll to position [1005, 0]
click at [197, 298] on span "Notify Lender" at bounding box center [190, 347] width 46 height 8
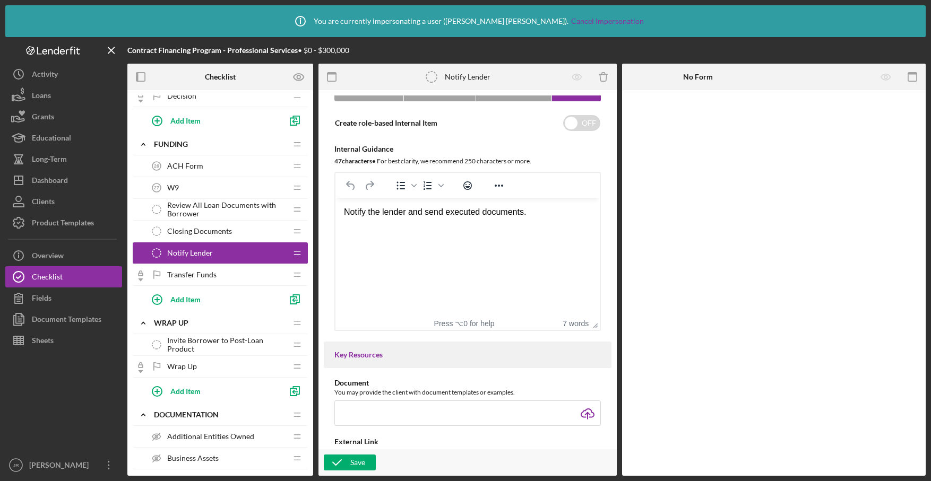
scroll to position [1187, 0]
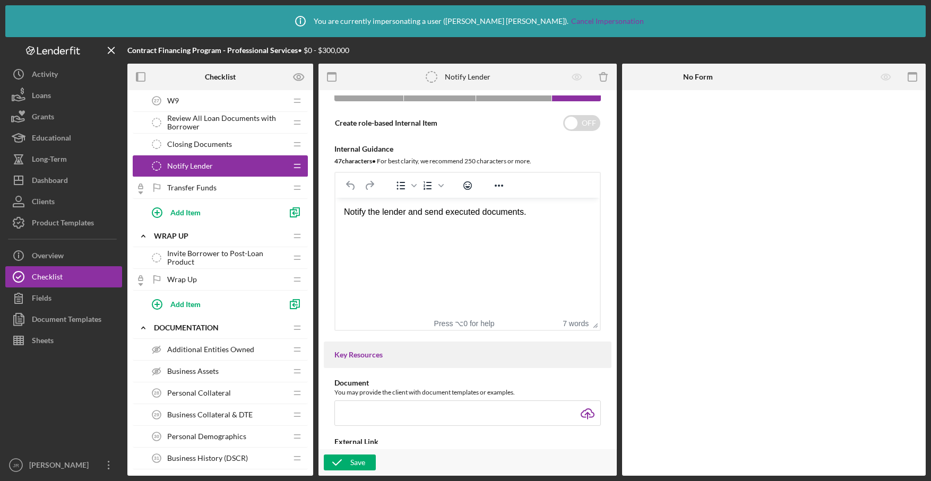
click at [180, 192] on span "Transfer Funds" at bounding box center [191, 188] width 49 height 8
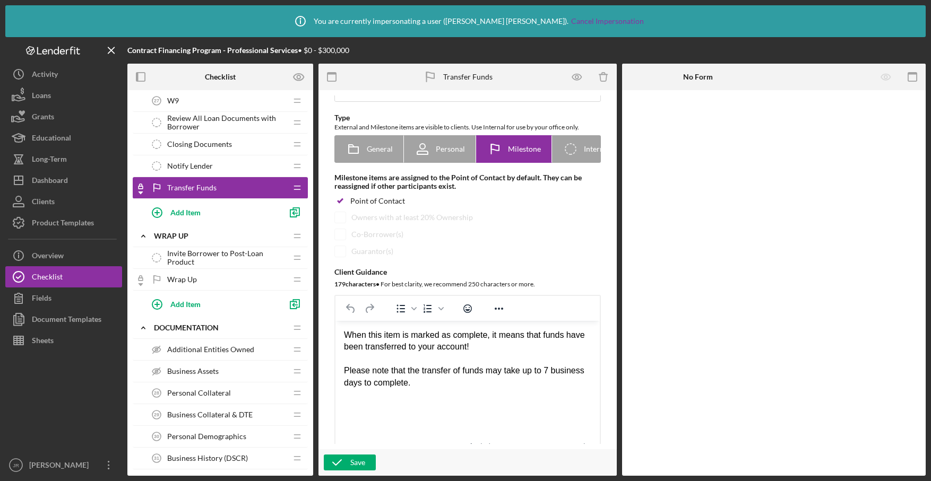
scroll to position [59, 0]
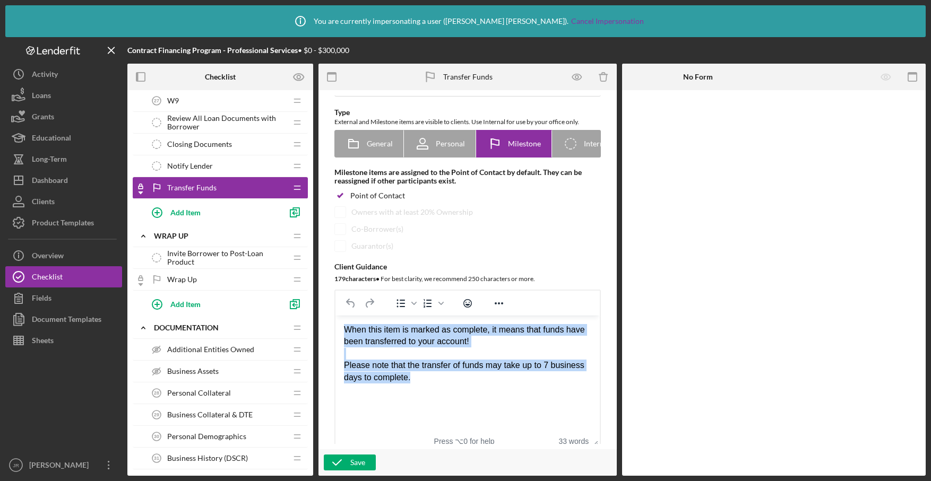
drag, startPoint x: 503, startPoint y: 339, endPoint x: 434, endPoint y: 374, distance: 77.4
click at [433, 298] on div "When this item is marked as complete, it means that funds have been transferred…" at bounding box center [467, 353] width 247 height 59
click at [434, 298] on div "When this item is marked as complete, it means that funds have been transferred…" at bounding box center [467, 353] width 247 height 59
drag, startPoint x: 434, startPoint y: 374, endPoint x: 340, endPoint y: 323, distance: 106.8
click at [340, 298] on html "When this item is marked as complete, it means that funds have been transferred…" at bounding box center [467, 354] width 264 height 76
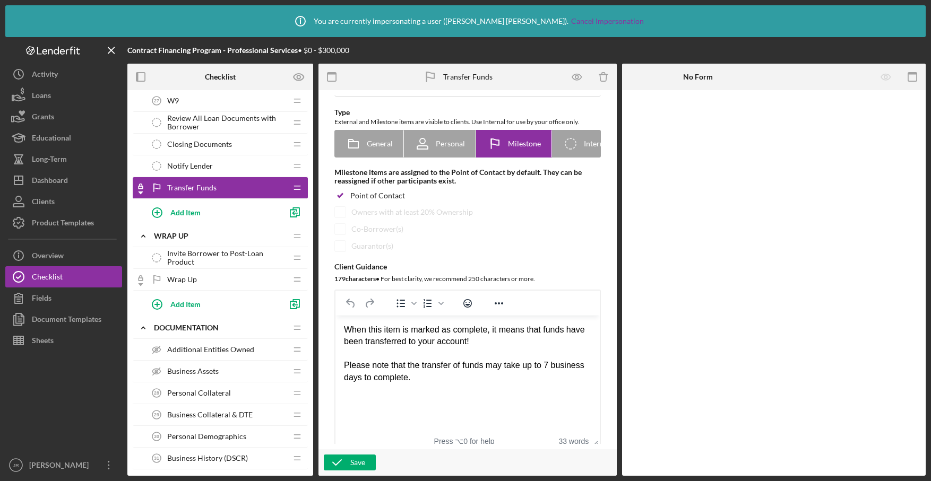
click at [370, 298] on div "When this item is marked as complete, it means that funds have been transferred…" at bounding box center [467, 353] width 247 height 59
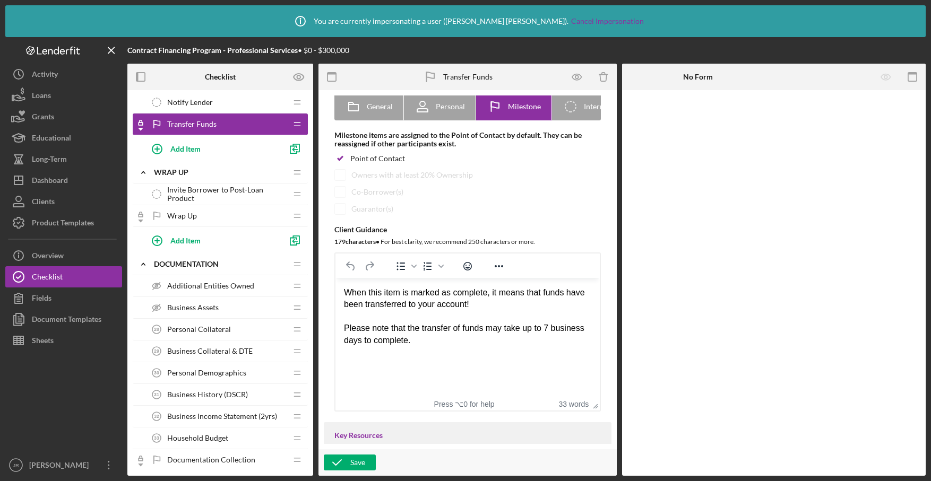
scroll to position [1291, 0]
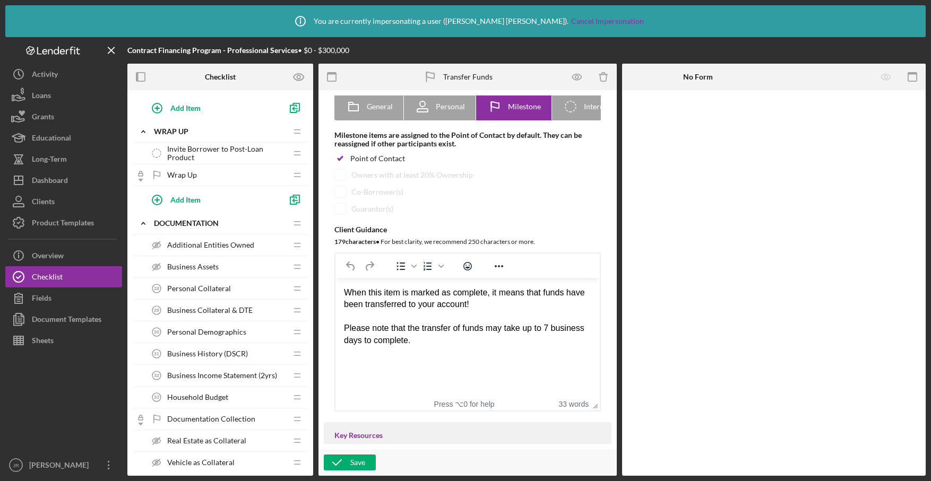
click at [183, 298] on span "Personal Demographics" at bounding box center [206, 332] width 79 height 8
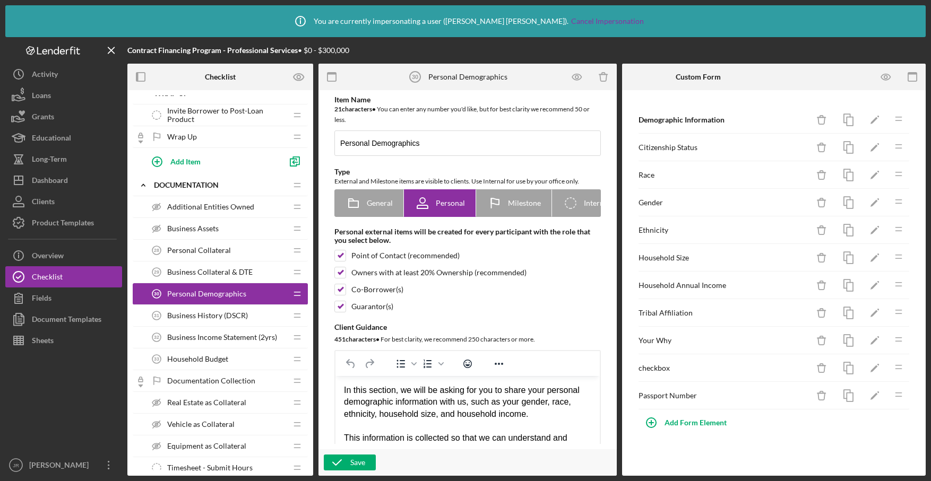
scroll to position [1334, 0]
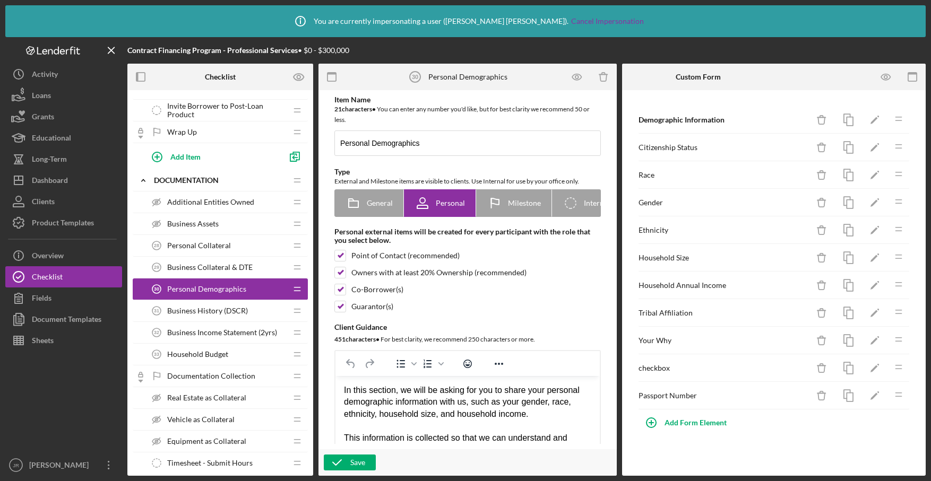
click at [198, 298] on span "Business History (DSCR)" at bounding box center [207, 311] width 81 height 8
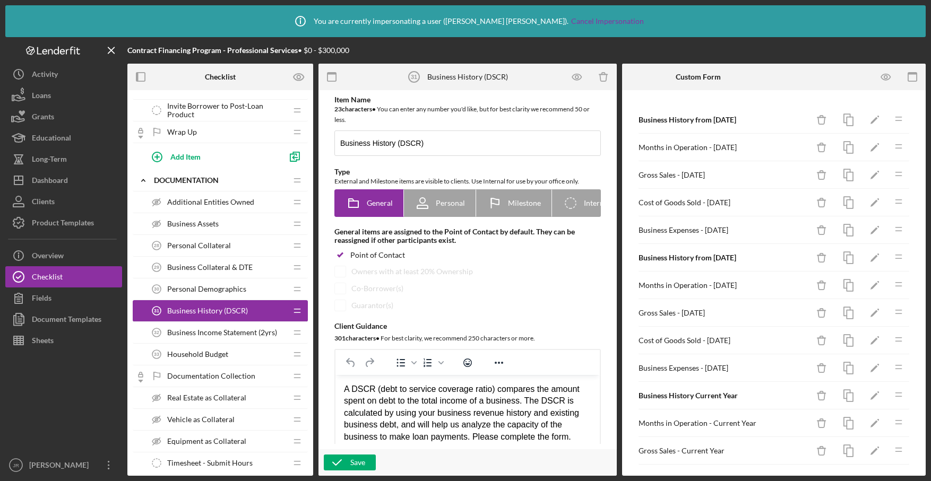
click at [211, 192] on div "Additional Entities Owned Additional Entities Owned" at bounding box center [216, 202] width 141 height 21
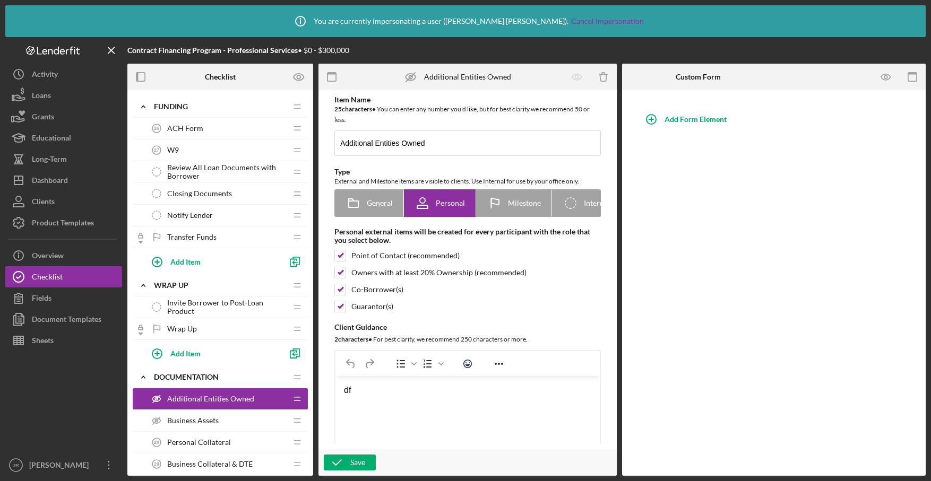
scroll to position [1139, 0]
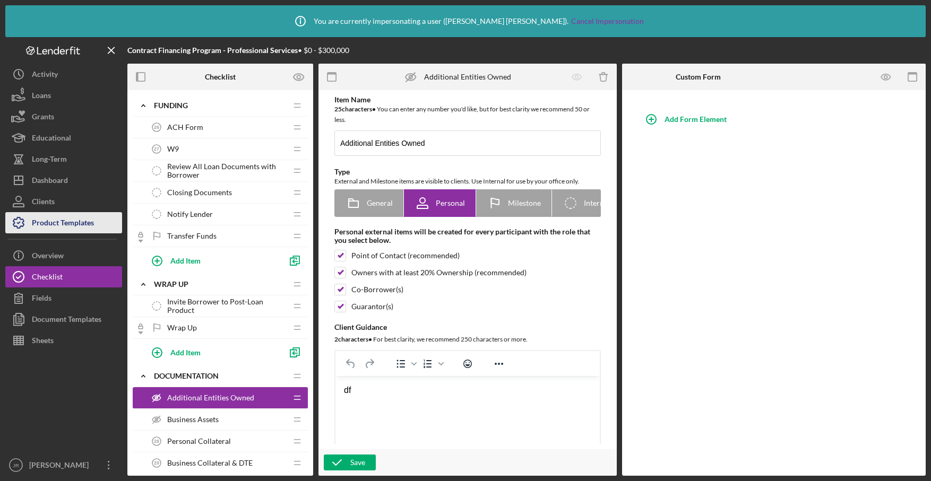
click at [53, 223] on div "Product Templates" at bounding box center [63, 224] width 62 height 24
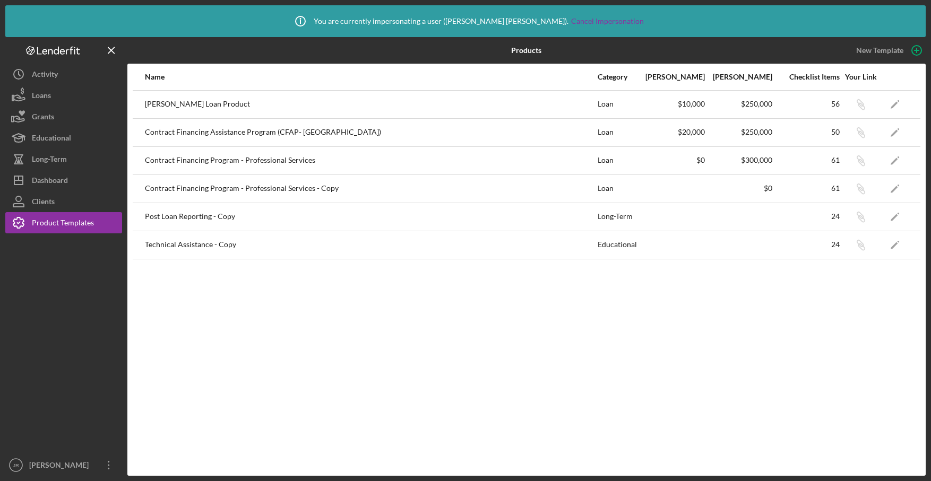
click at [297, 215] on div "Post Loan Reporting - Copy" at bounding box center [371, 217] width 452 height 27
click at [757, 209] on icon "Icon/Edit" at bounding box center [895, 217] width 24 height 24
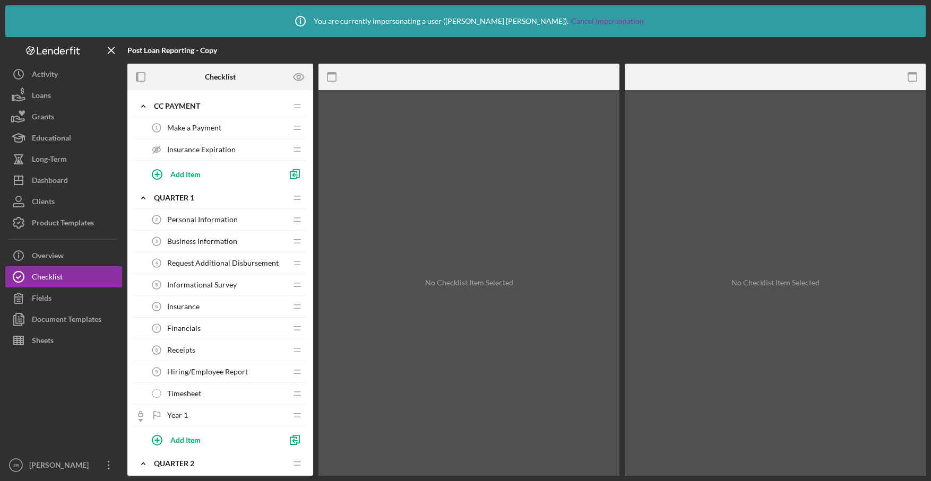
click at [196, 126] on span "Make a Payment" at bounding box center [194, 128] width 54 height 8
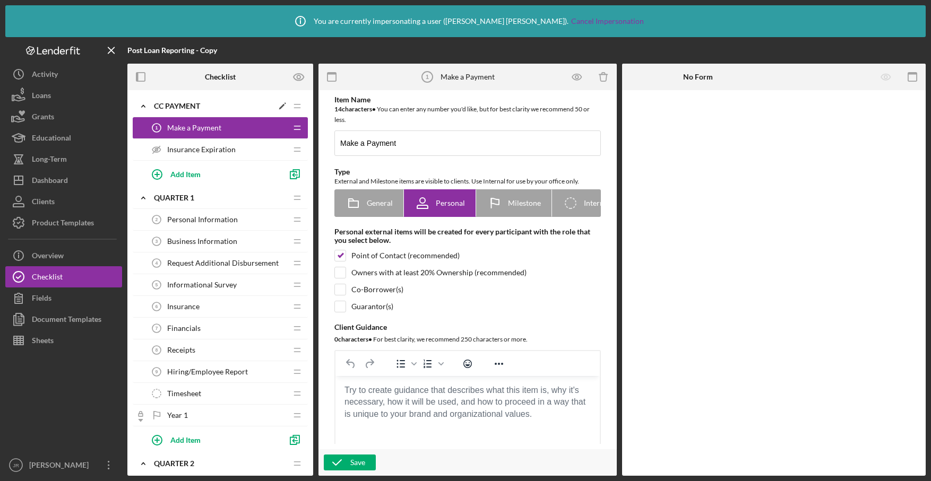
click at [280, 105] on icon "Icon/Edit" at bounding box center [282, 106] width 19 height 19
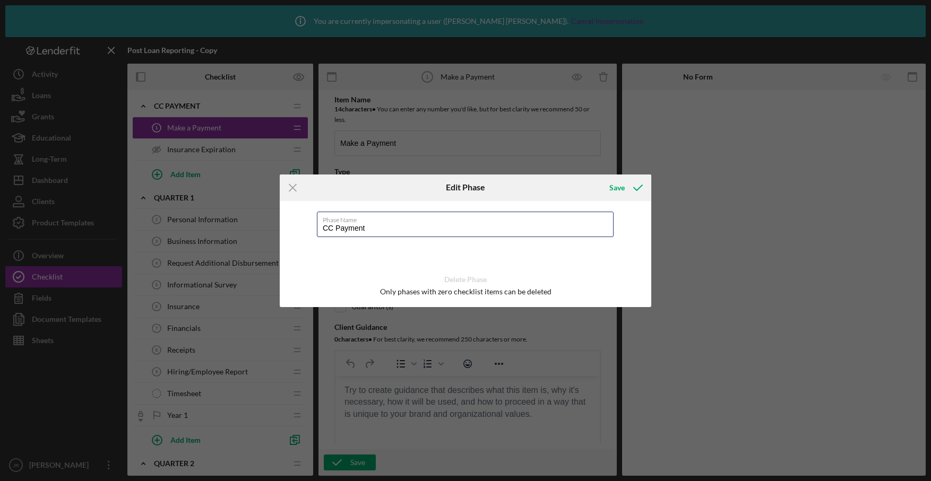
drag, startPoint x: 333, startPoint y: 229, endPoint x: 276, endPoint y: 220, distance: 57.5
click at [290, 221] on div "Phase Name CC Payment Delete Phase Only phases with zero checklist items can be…" at bounding box center [465, 254] width 371 height 106
click at [427, 222] on label "Phase Name" at bounding box center [468, 218] width 291 height 12
click at [427, 156] on input "Make a Payment" at bounding box center [467, 143] width 266 height 25
click at [406, 221] on label "Phase Name" at bounding box center [468, 218] width 291 height 12
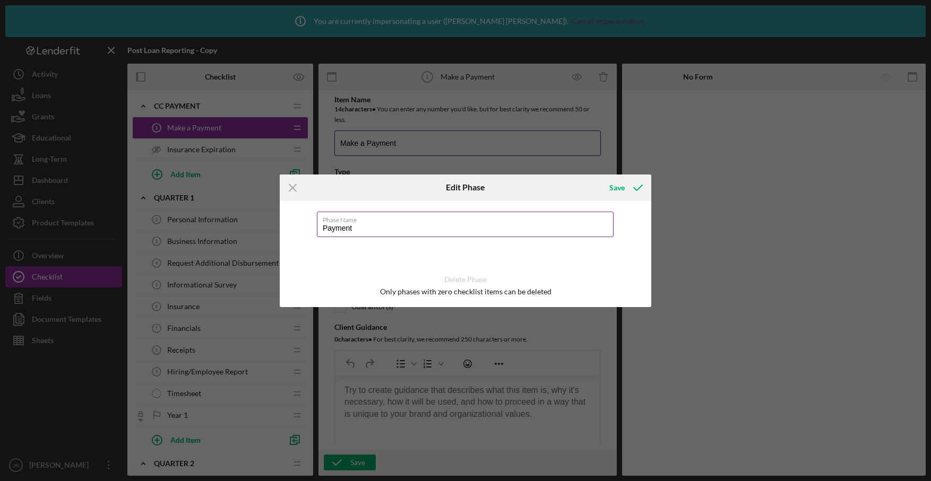
click at [406, 156] on input "Make a Payment" at bounding box center [467, 143] width 266 height 25
click at [359, 228] on input "Payment" at bounding box center [465, 224] width 297 height 25
type input "Payments"
click at [614, 193] on div "Save" at bounding box center [616, 187] width 15 height 21
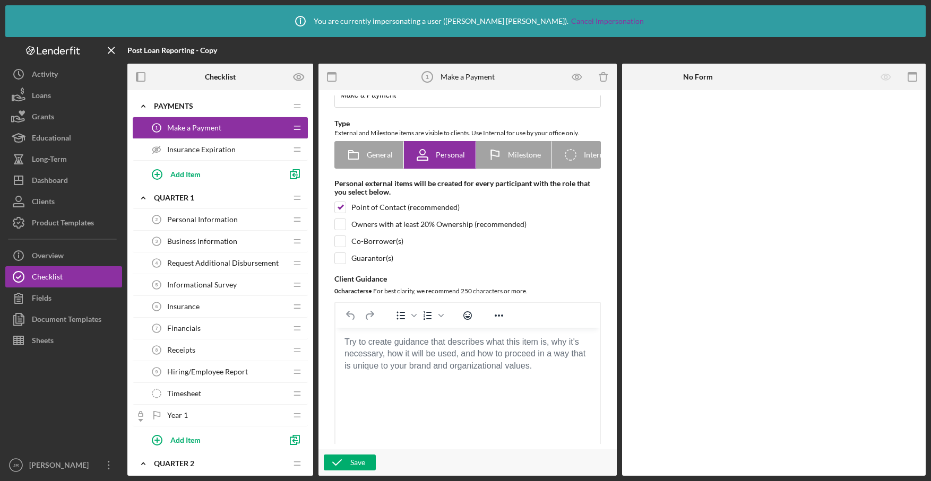
scroll to position [45, 0]
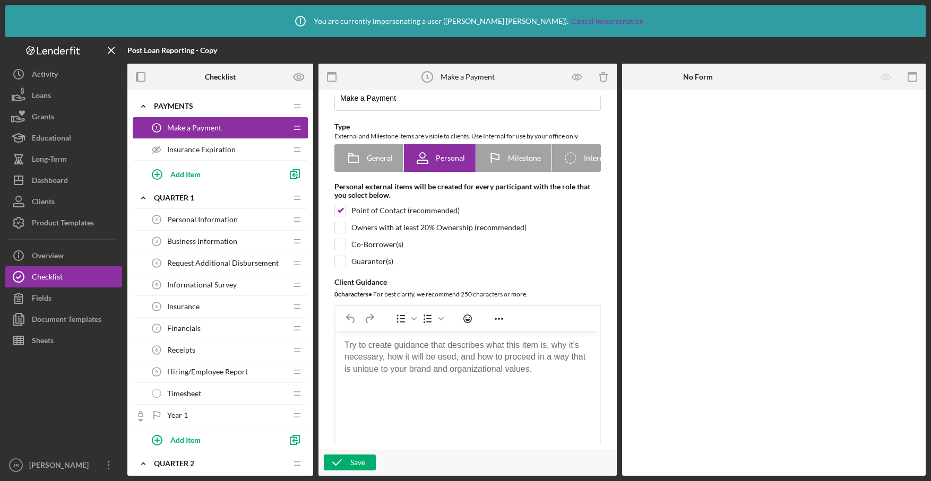
click at [224, 151] on span "Insurance Expiration" at bounding box center [201, 149] width 68 height 8
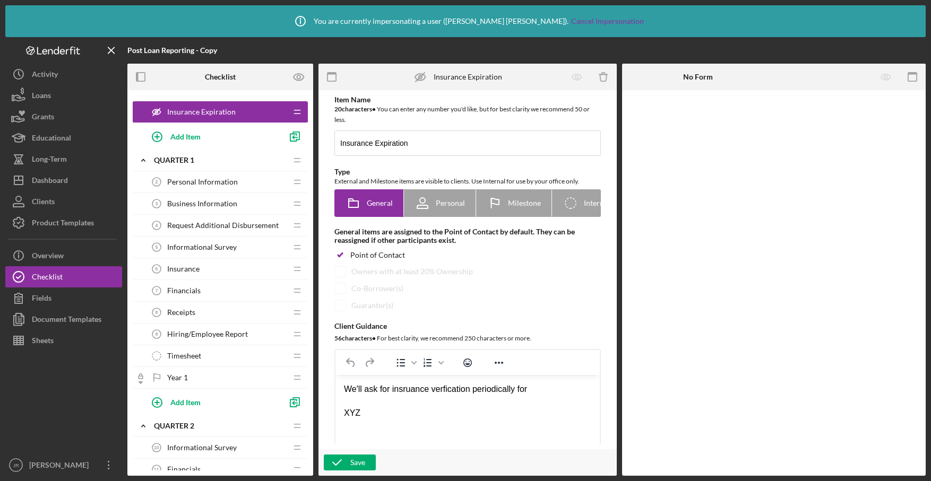
scroll to position [41, 0]
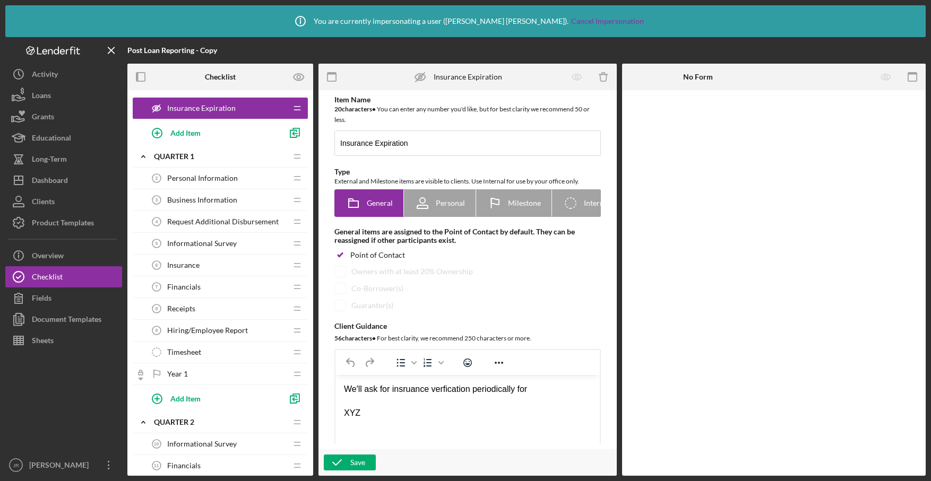
click at [212, 178] on span "Personal Information" at bounding box center [202, 178] width 71 height 8
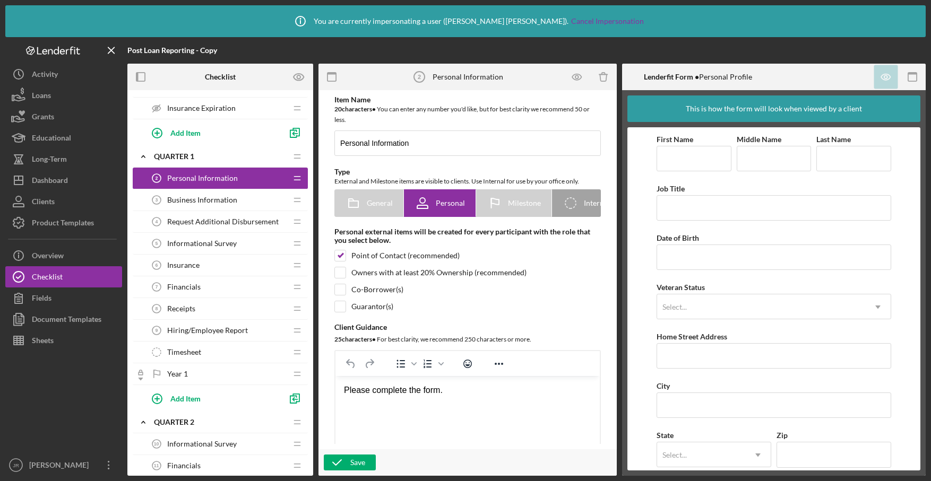
click at [194, 204] on div "Business Information 3 Business Information" at bounding box center [216, 199] width 141 height 21
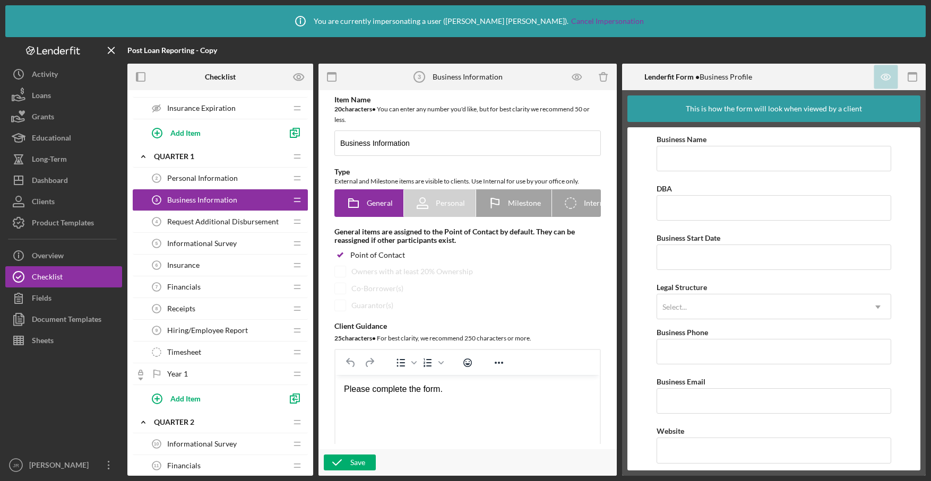
click at [202, 185] on div "Personal Information 2 Personal Information" at bounding box center [216, 178] width 141 height 21
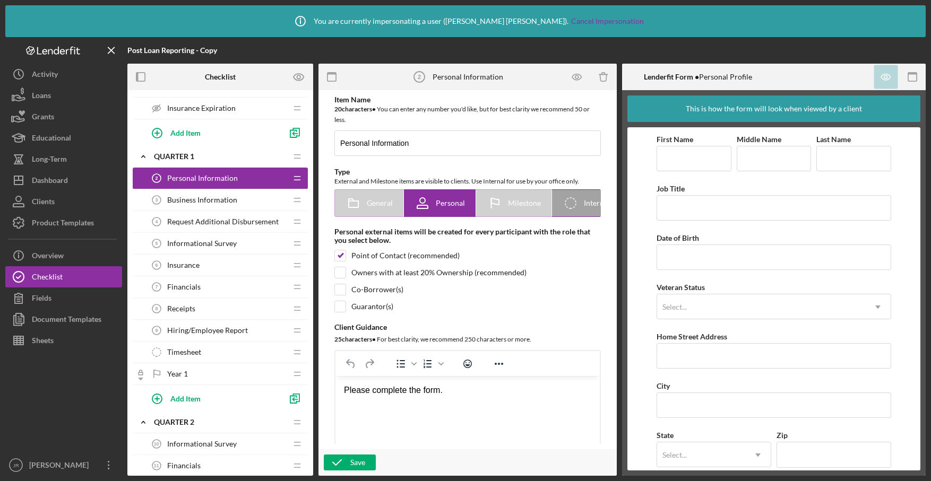
click at [572, 207] on icon at bounding box center [570, 203] width 11 height 11
radio input "false"
radio input "true"
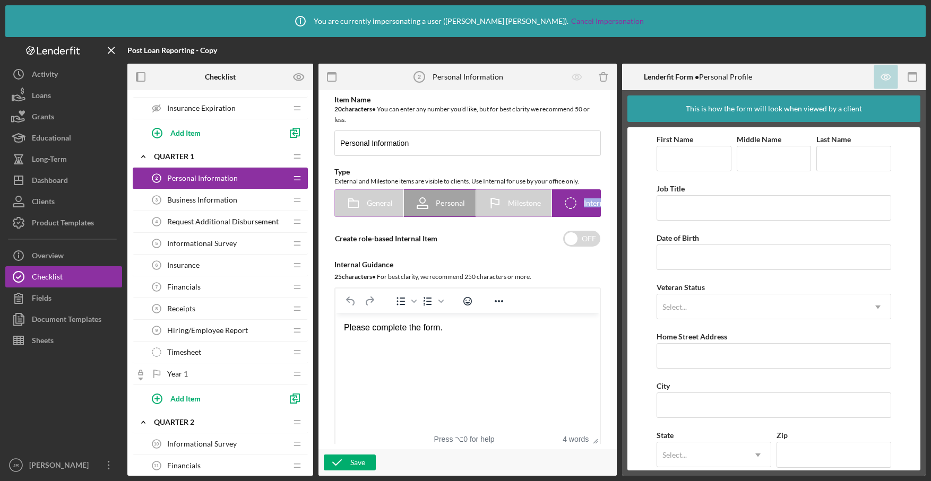
click at [572, 207] on icon at bounding box center [570, 203] width 11 height 11
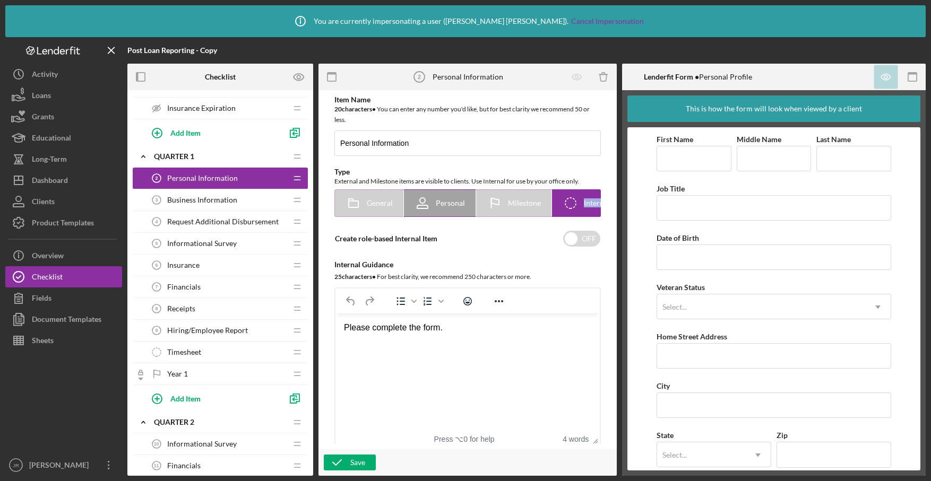
click at [572, 207] on icon at bounding box center [570, 203] width 11 height 11
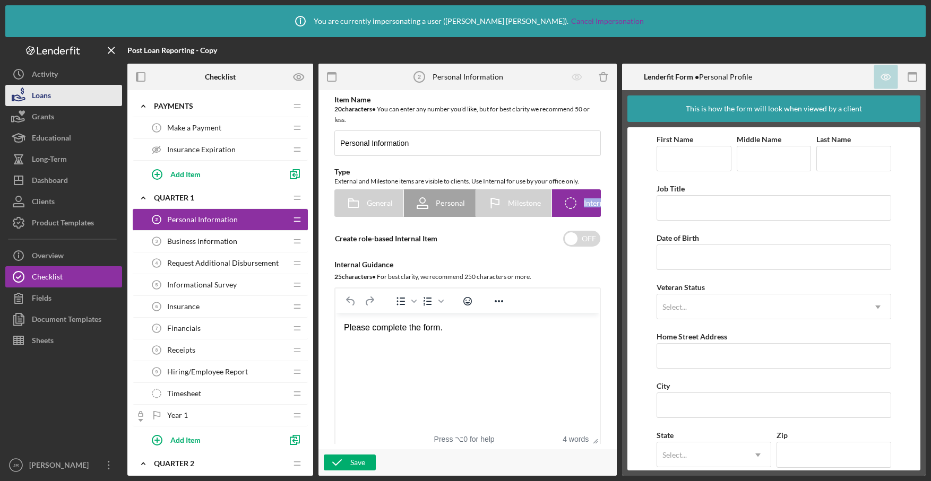
click at [83, 100] on button "Loans" at bounding box center [63, 95] width 117 height 21
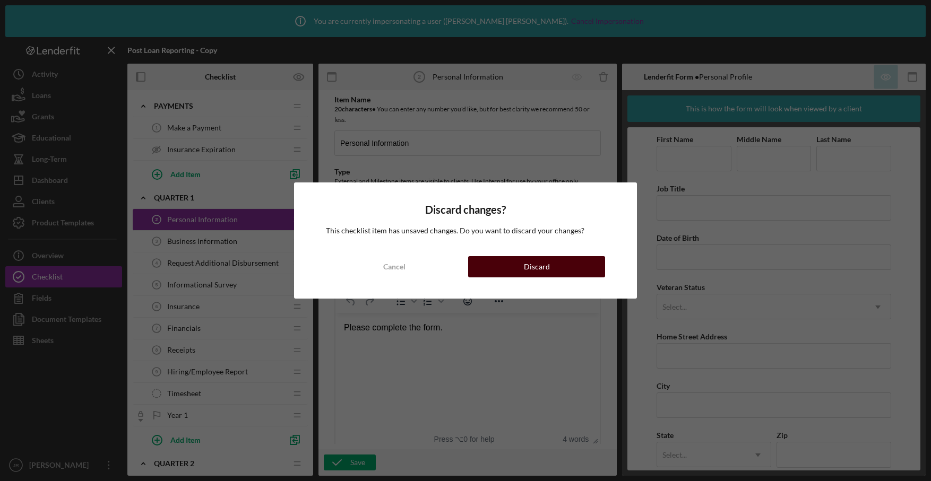
click at [517, 271] on button "Discard" at bounding box center [536, 266] width 137 height 21
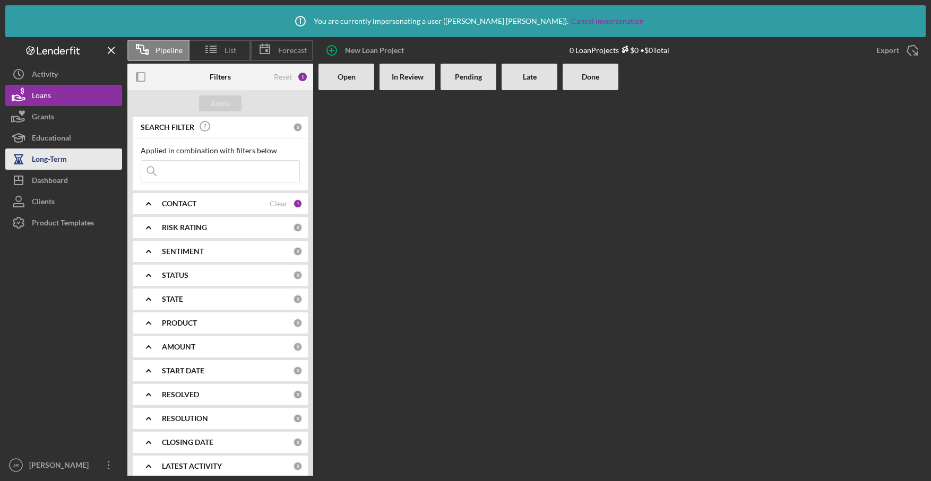
click at [59, 153] on div "Long-Term" at bounding box center [49, 161] width 35 height 24
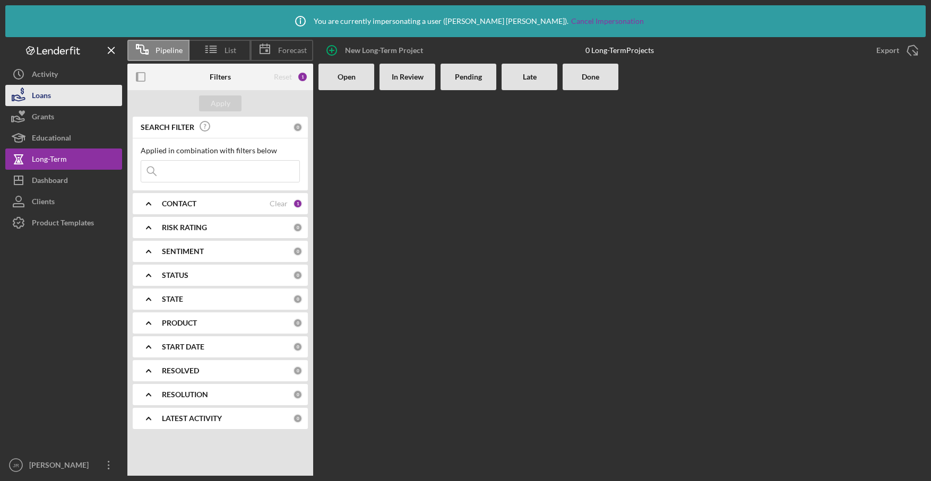
click at [53, 96] on button "Loans" at bounding box center [63, 95] width 117 height 21
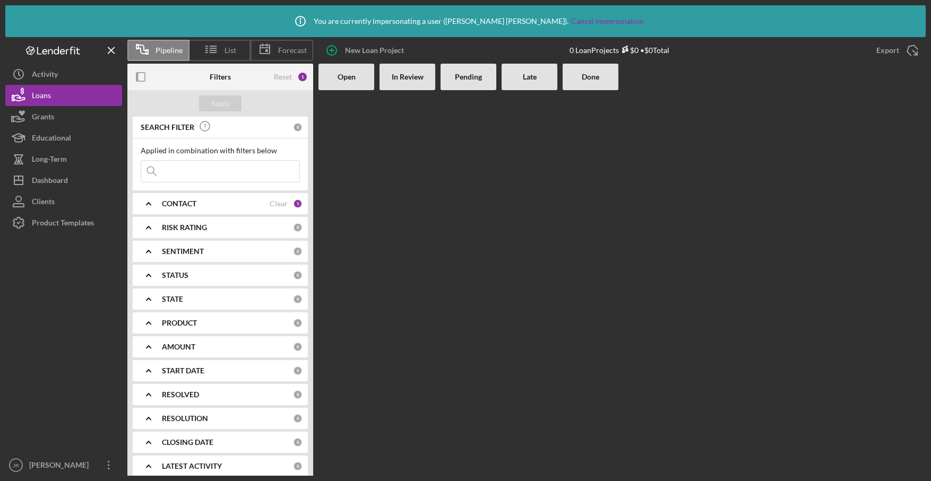
click at [676, 245] on div at bounding box center [621, 283] width 607 height 386
click at [509, 202] on div at bounding box center [529, 283] width 56 height 386
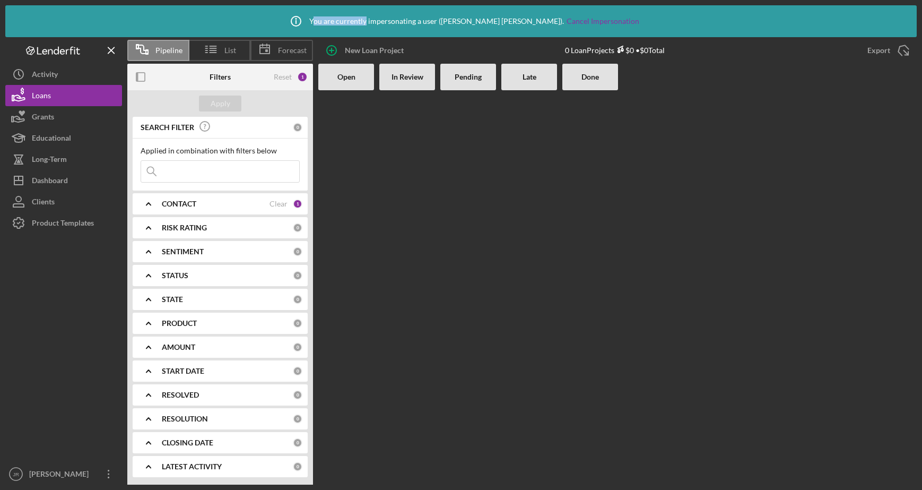
drag, startPoint x: 400, startPoint y: 21, endPoint x: 345, endPoint y: 19, distance: 54.2
click at [345, 19] on div "Icon/Info You are currently impersonating a user ( [PERSON_NAME] ). Cancel Impe…" at bounding box center [461, 21] width 357 height 27
drag, startPoint x: 523, startPoint y: 22, endPoint x: 334, endPoint y: 22, distance: 188.9
click at [334, 22] on div "Icon/Info You are currently impersonating a user ( [PERSON_NAME] ). Cancel Impe…" at bounding box center [461, 21] width 357 height 27
click at [485, 165] on div at bounding box center [468, 287] width 56 height 394
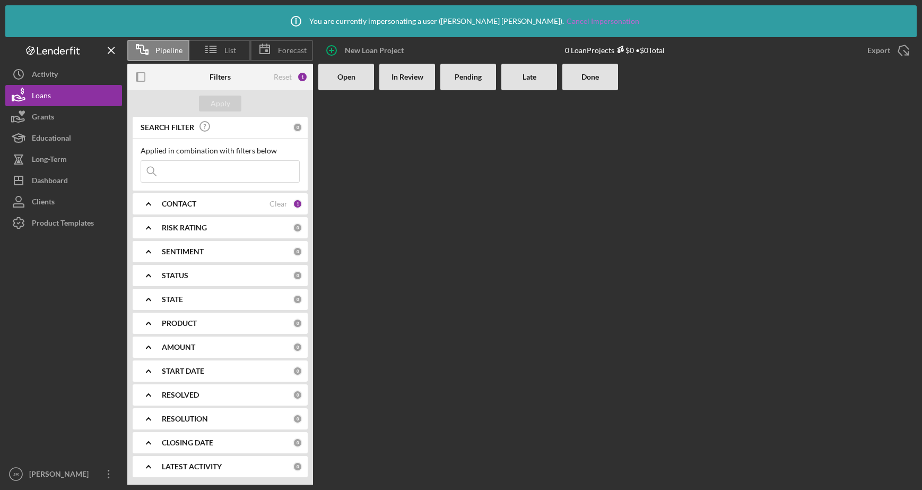
click at [567, 19] on link "Cancel Impersonation" at bounding box center [603, 21] width 73 height 8
